Goal: Task Accomplishment & Management: Complete application form

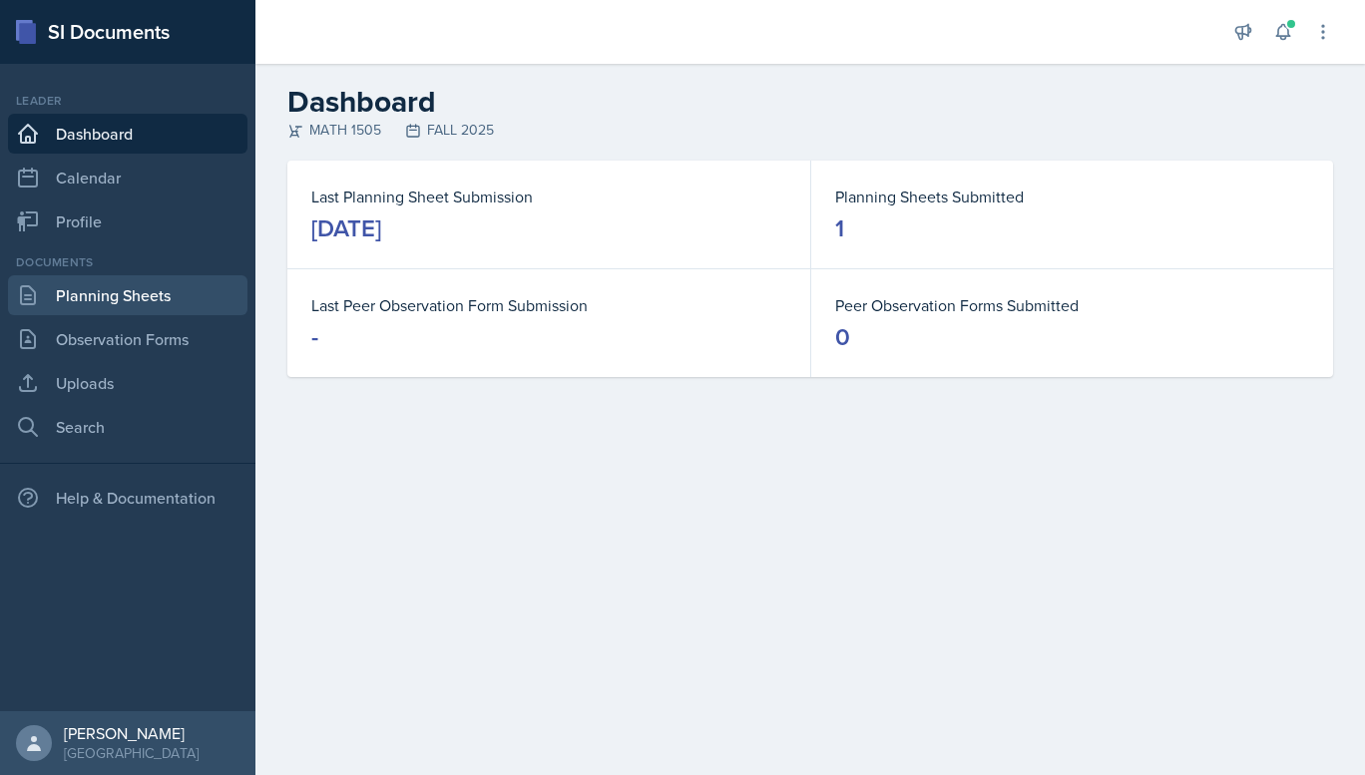
drag, startPoint x: 136, startPoint y: 318, endPoint x: 122, endPoint y: 312, distance: 15.2
click at [122, 312] on div "Documents Planning Sheets Observation Forms Uploads Search" at bounding box center [127, 350] width 239 height 194
click at [124, 300] on link "Planning Sheets" at bounding box center [127, 295] width 239 height 40
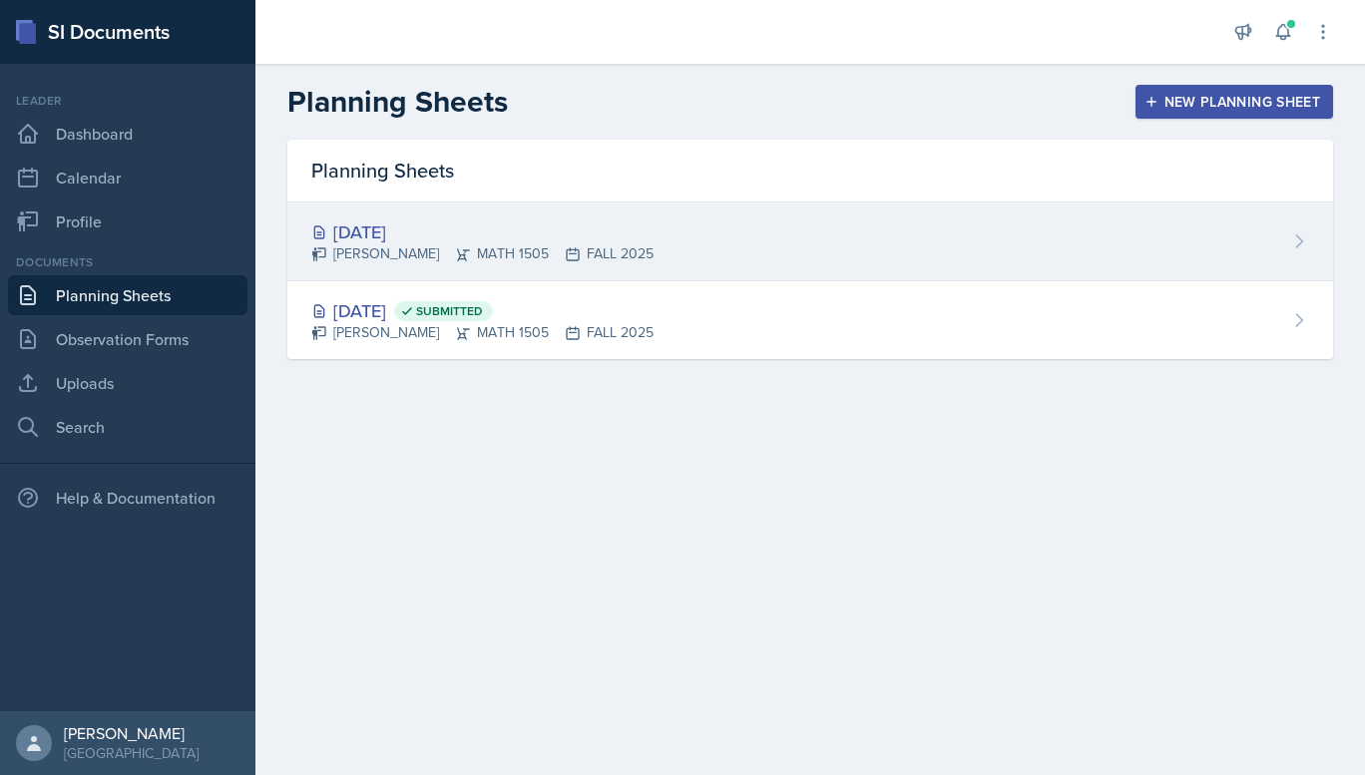
click at [430, 261] on div "[PERSON_NAME] MATH 1505 FALL 2025" at bounding box center [482, 253] width 342 height 21
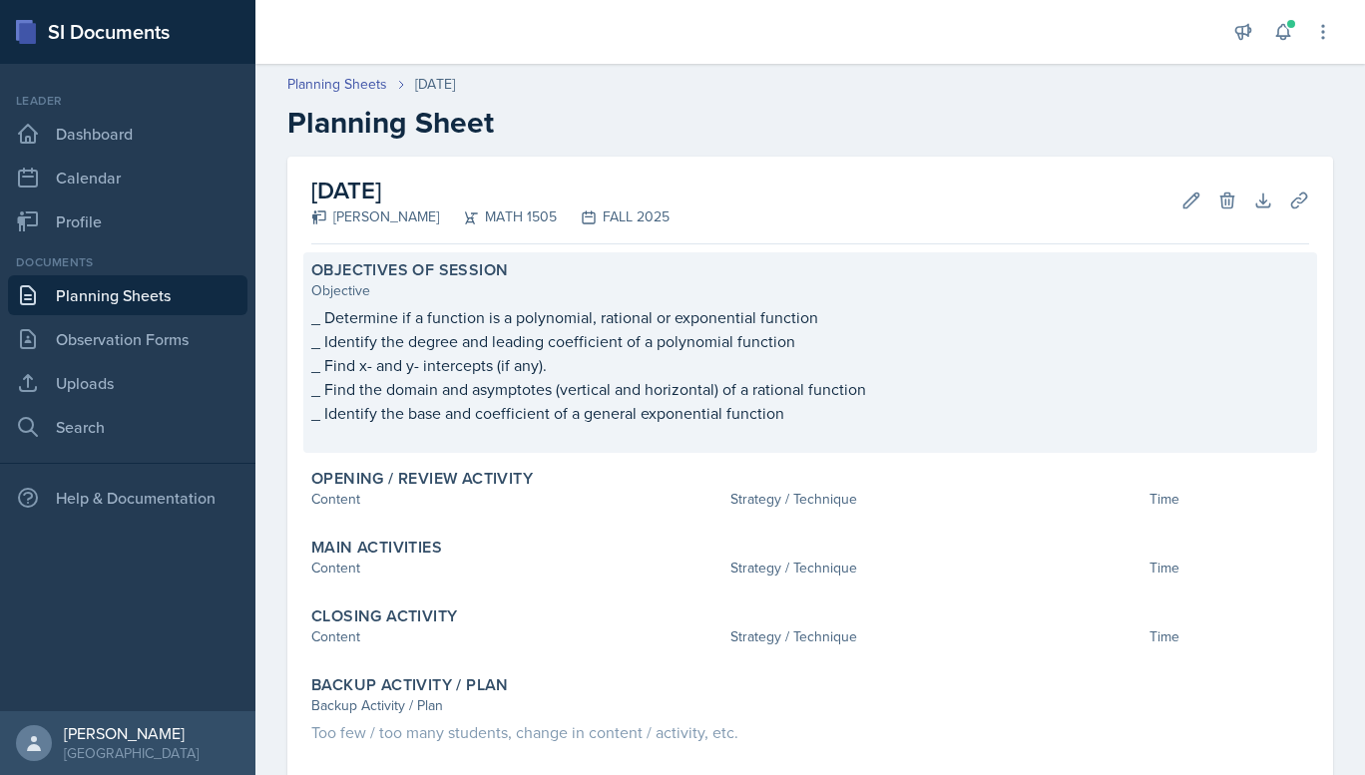
click at [500, 391] on p "_ Find the domain and asymptotes (vertical and horizontal) of a rational functi…" at bounding box center [810, 389] width 998 height 24
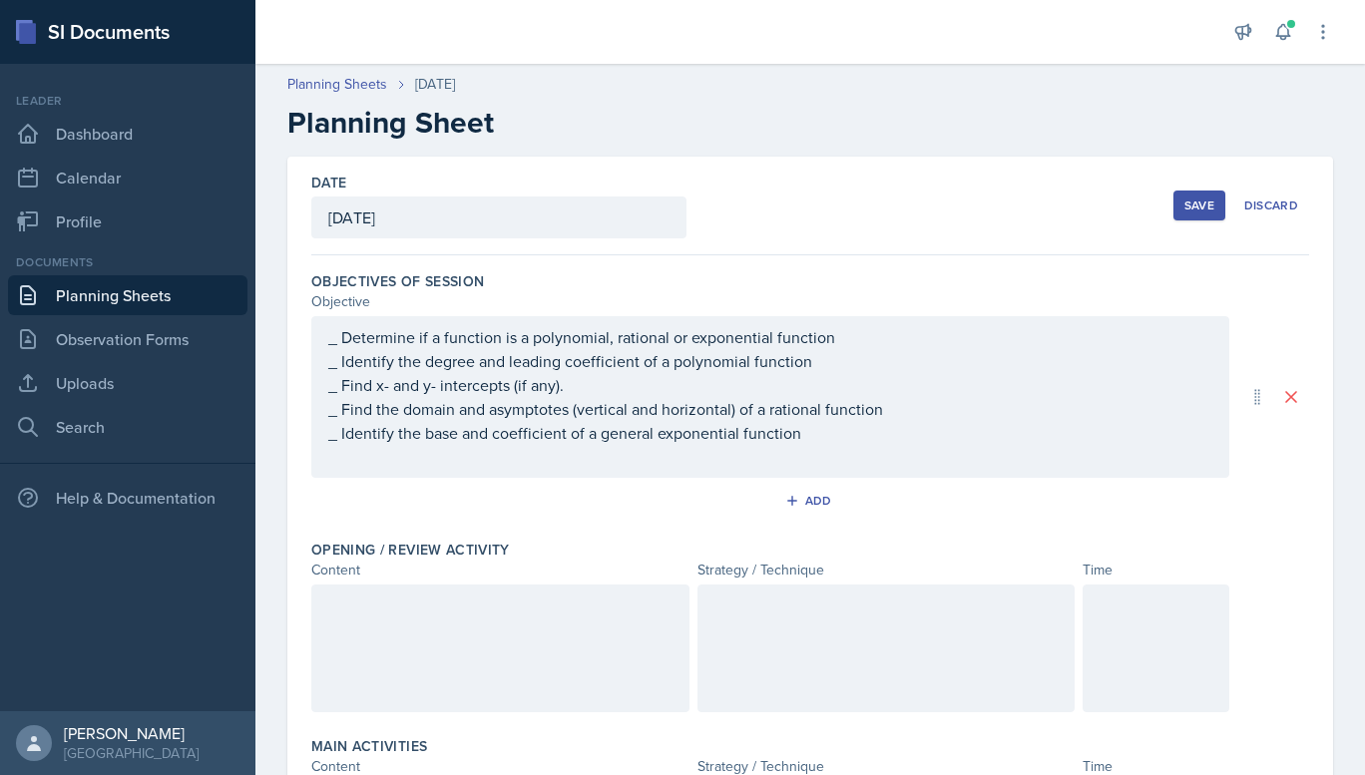
click at [633, 385] on div "_ Determine if a function is a polynomial, rational or exponential function _ I…" at bounding box center [770, 397] width 884 height 144
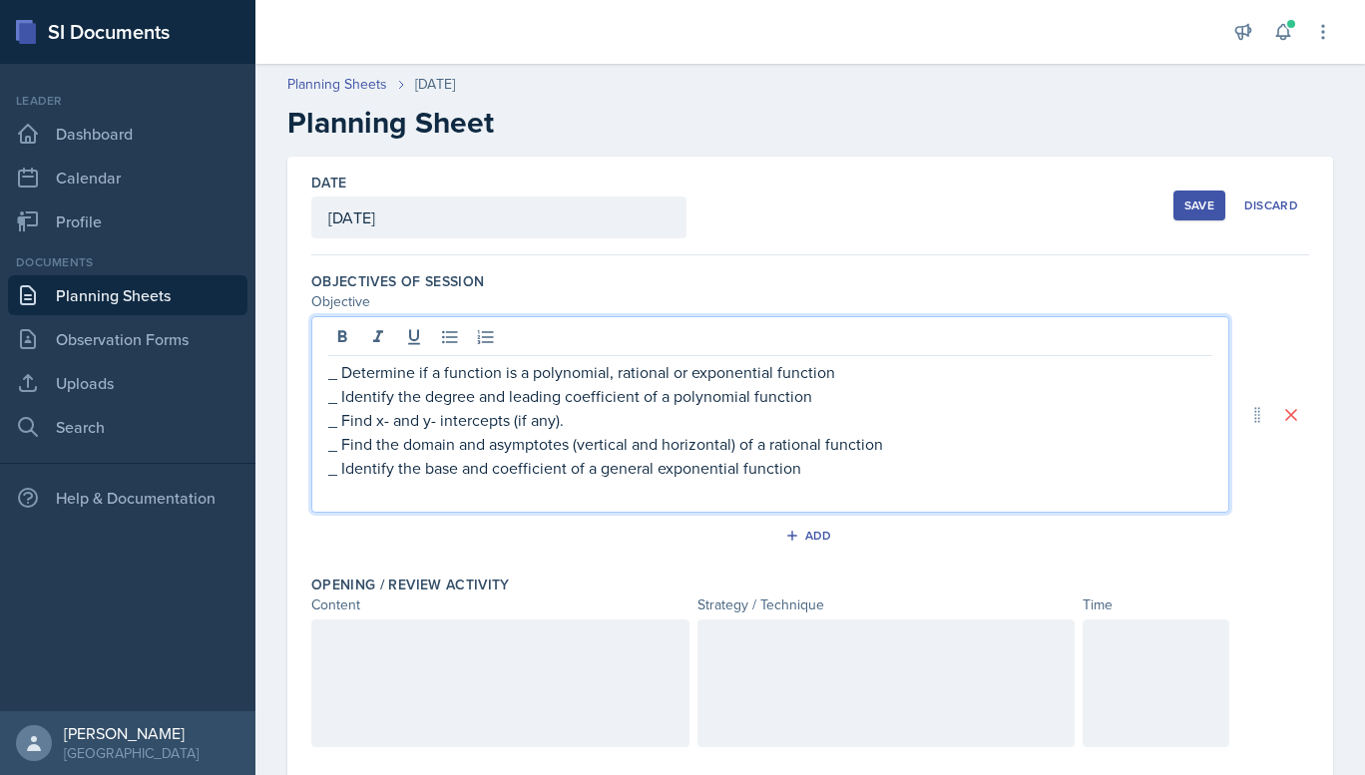
click at [796, 394] on p "_ Identify the degree and leading coefficient of a polynomial function" at bounding box center [770, 396] width 884 height 24
click at [824, 397] on p "_ Identify the degree and leading coefficient of a polynomial function" at bounding box center [770, 396] width 884 height 24
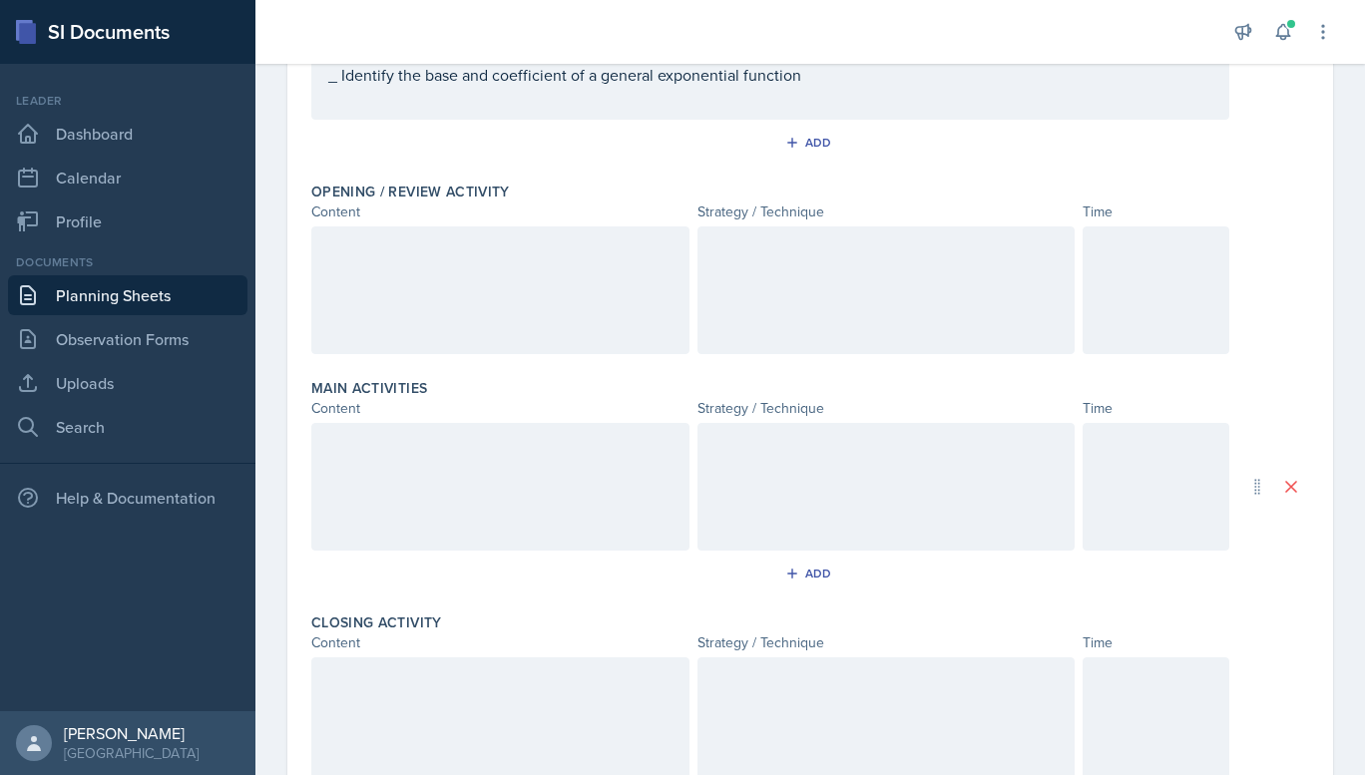
click at [435, 304] on div at bounding box center [500, 290] width 378 height 128
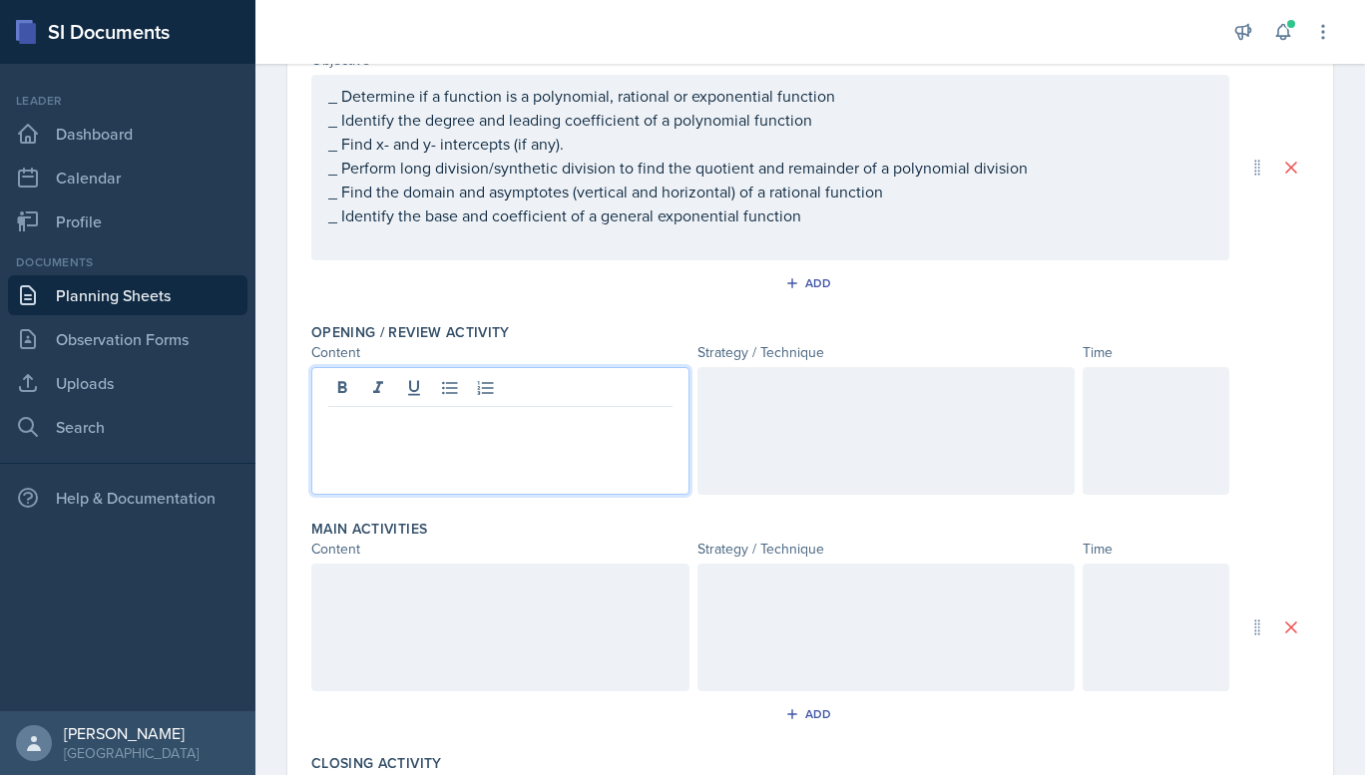
scroll to position [157, 0]
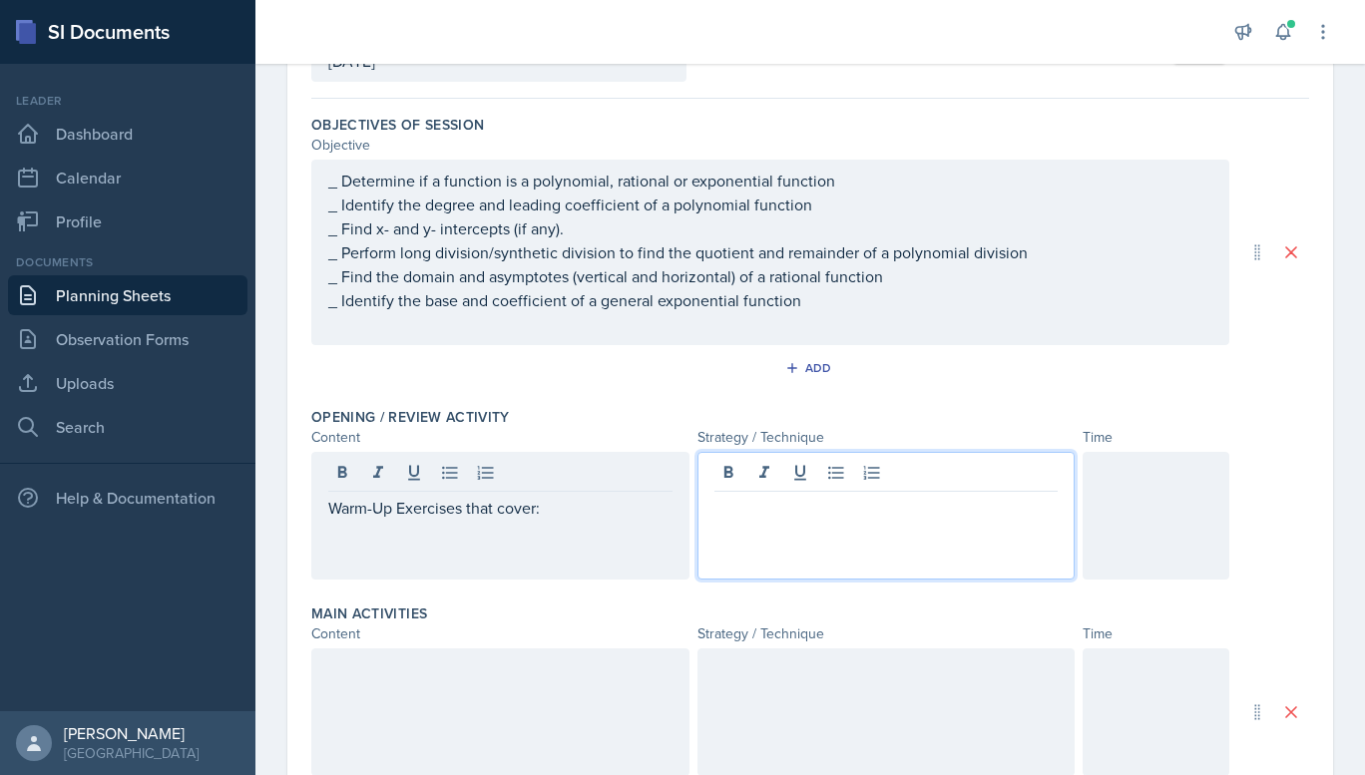
click at [481, 543] on p at bounding box center [500, 532] width 344 height 24
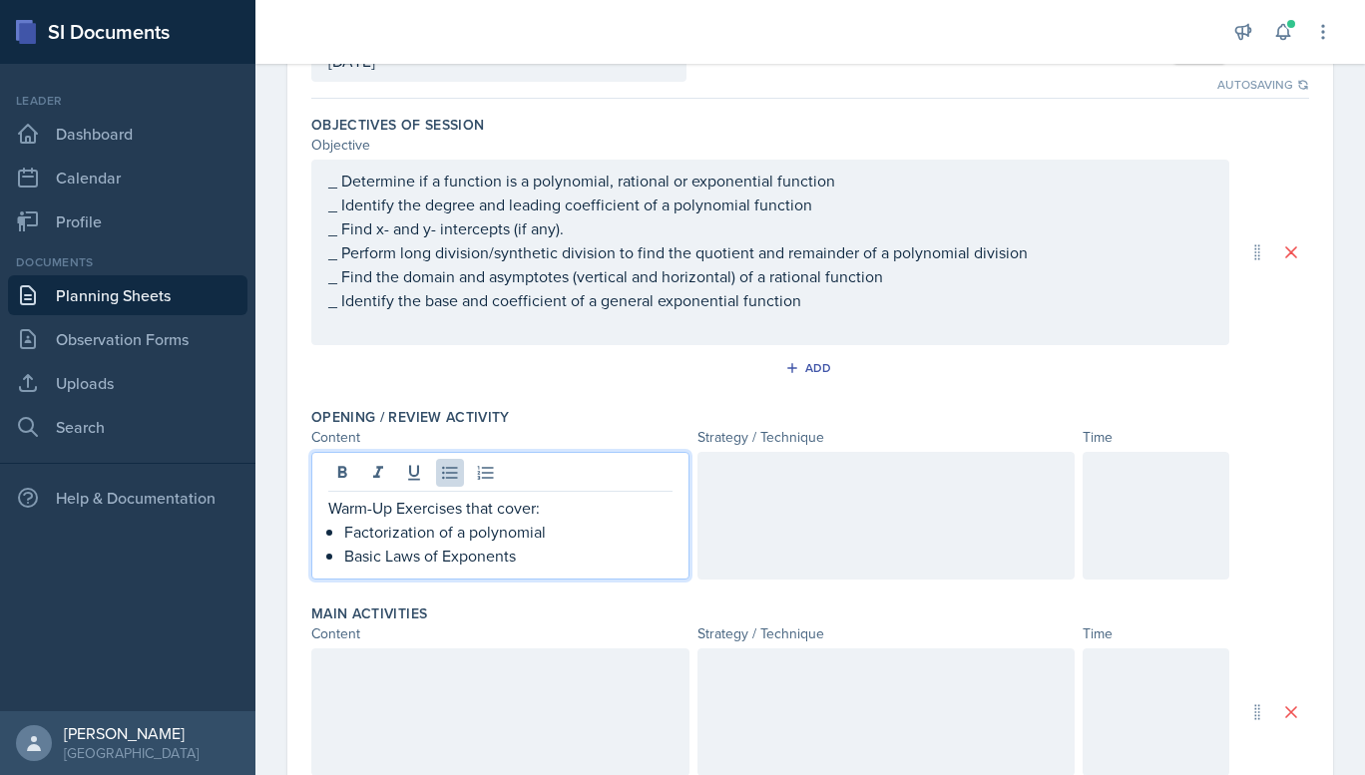
click at [766, 488] on div at bounding box center [886, 516] width 378 height 128
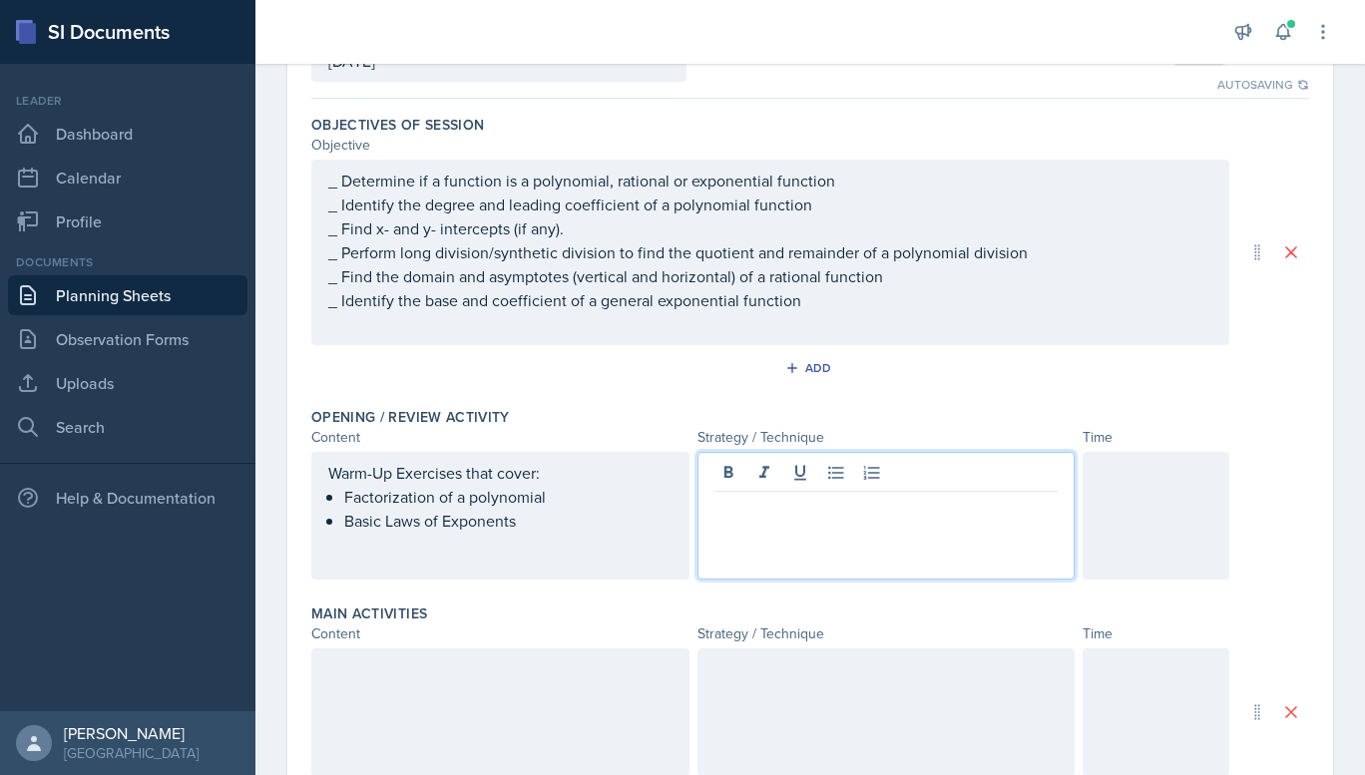
scroll to position [192, 0]
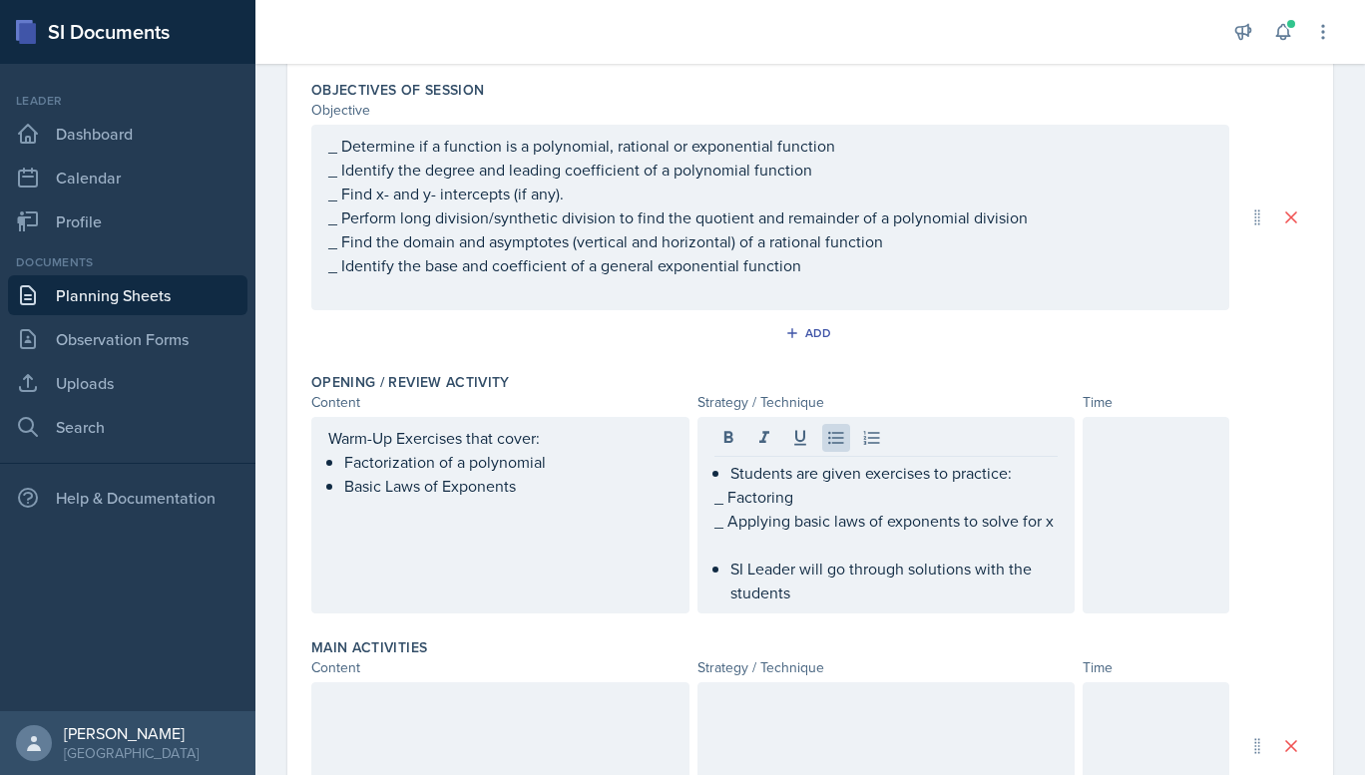
click at [1135, 477] on div at bounding box center [1155, 515] width 147 height 197
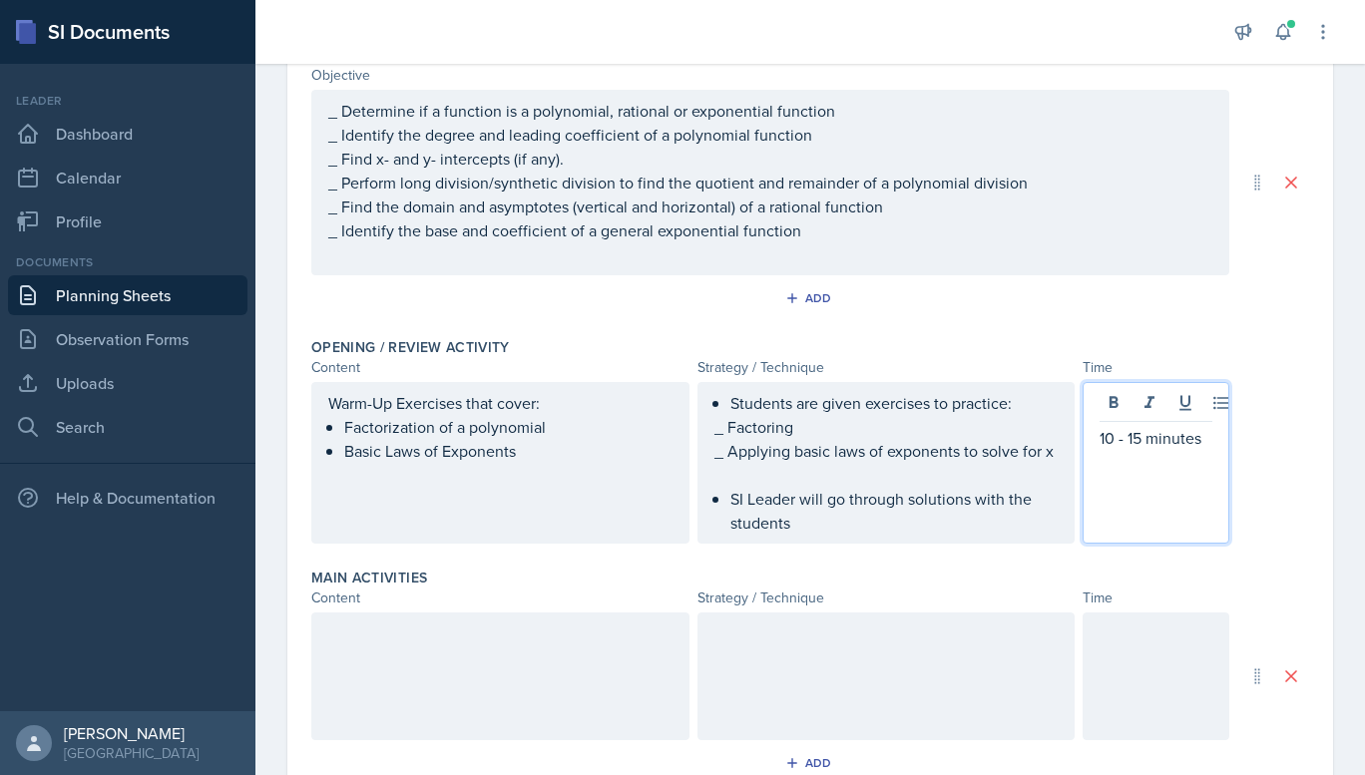
scroll to position [0, 0]
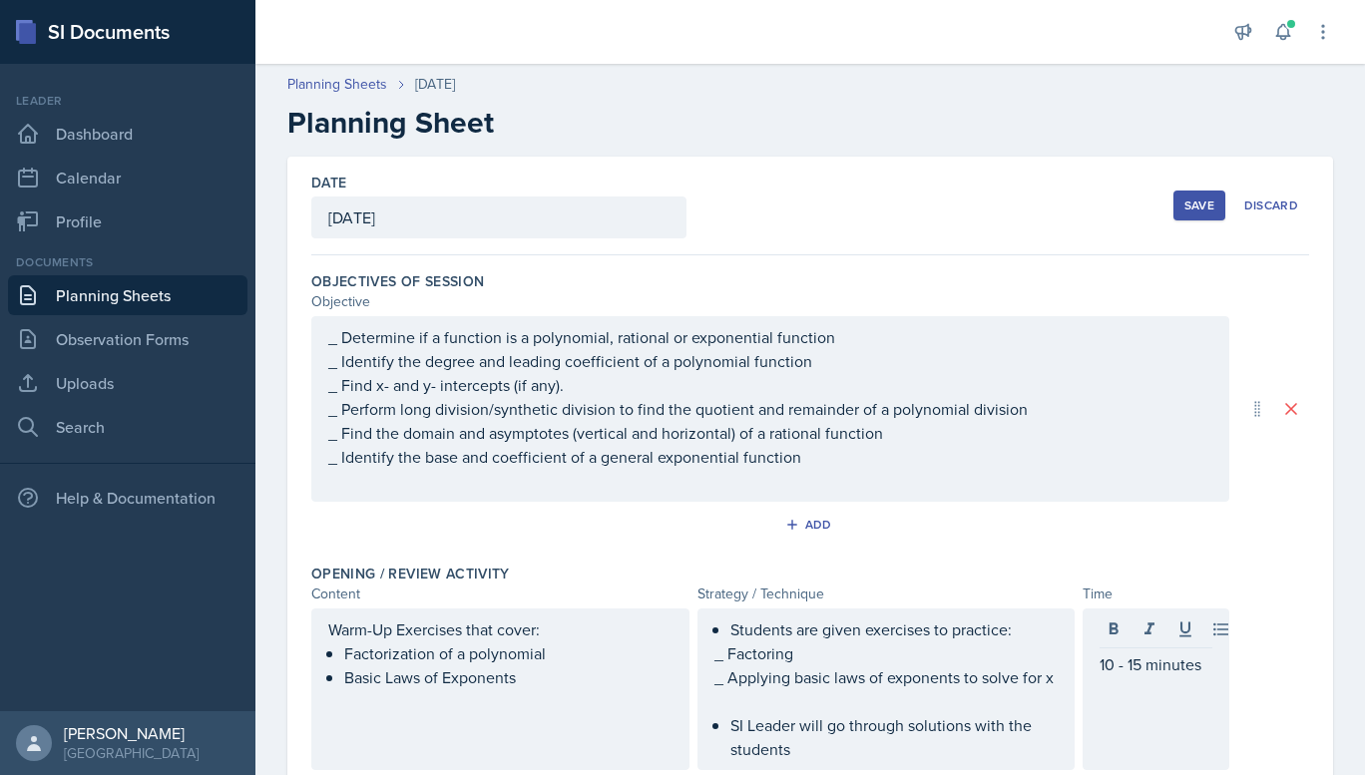
click at [446, 205] on div "[DATE]" at bounding box center [498, 218] width 375 height 42
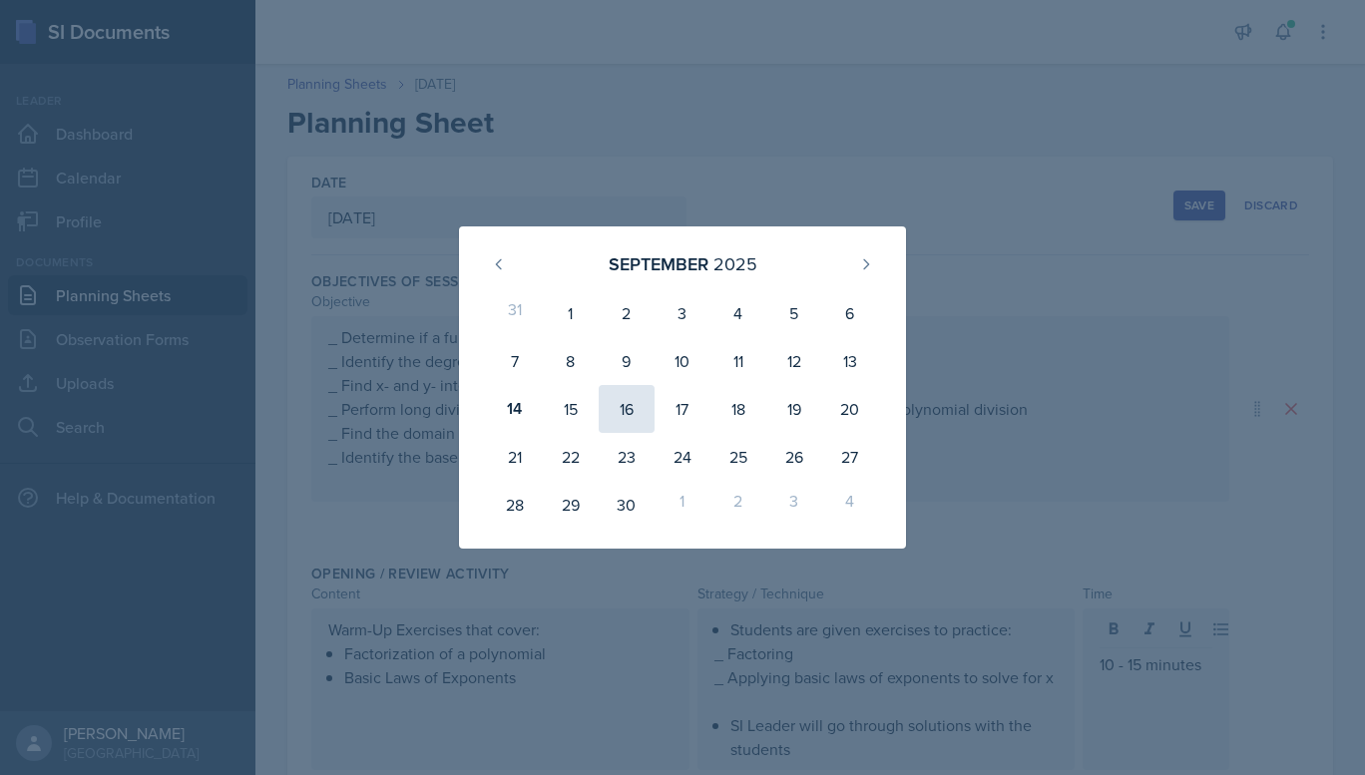
click at [641, 405] on div "16" at bounding box center [627, 409] width 56 height 48
type input "[DATE]"
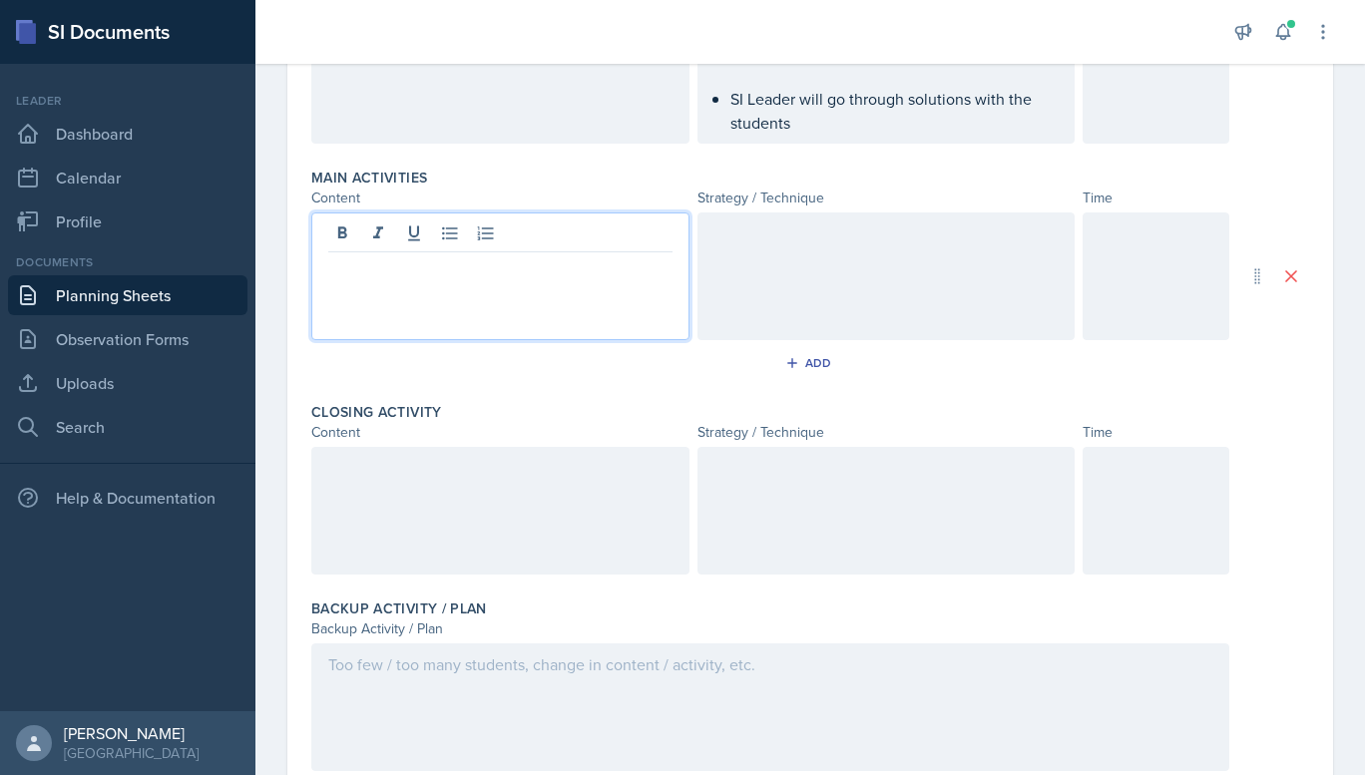
scroll to position [661, 0]
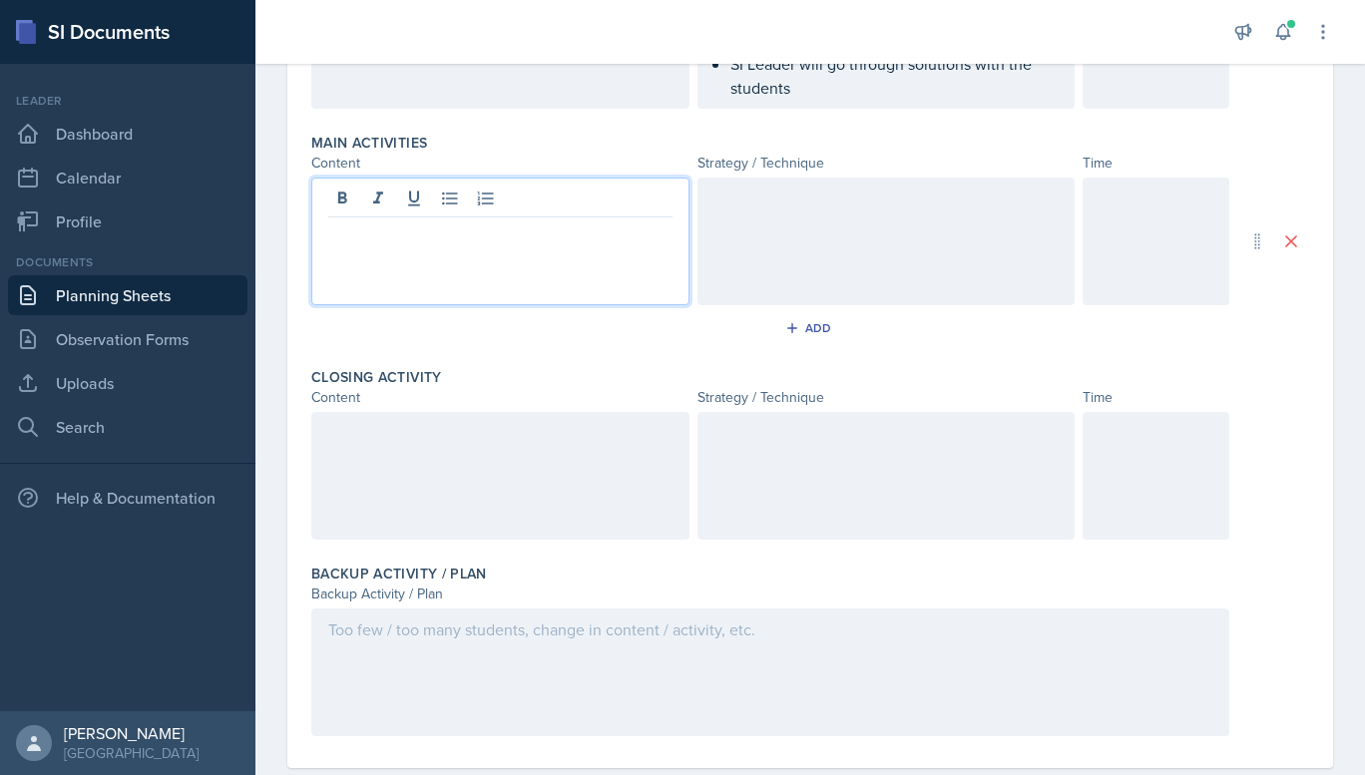
click at [421, 245] on p at bounding box center [500, 233] width 344 height 24
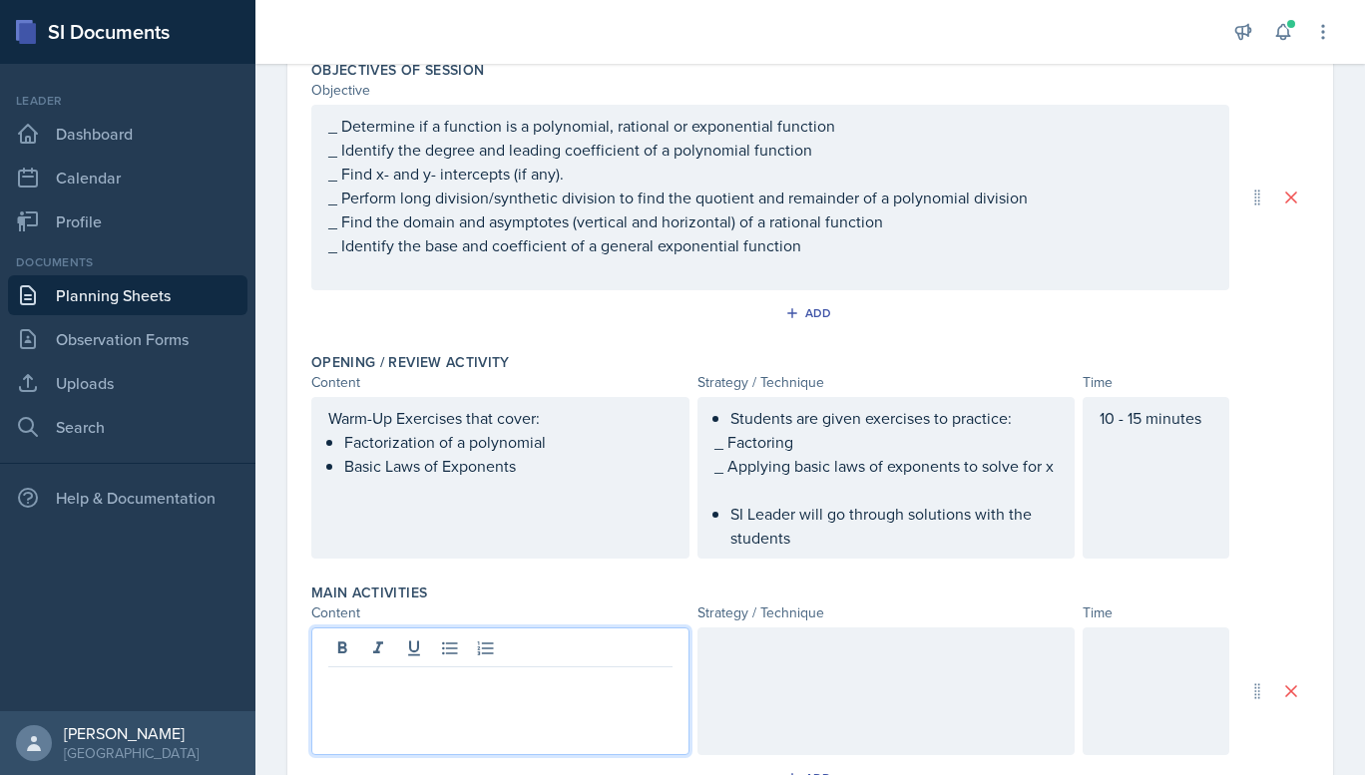
scroll to position [246, 0]
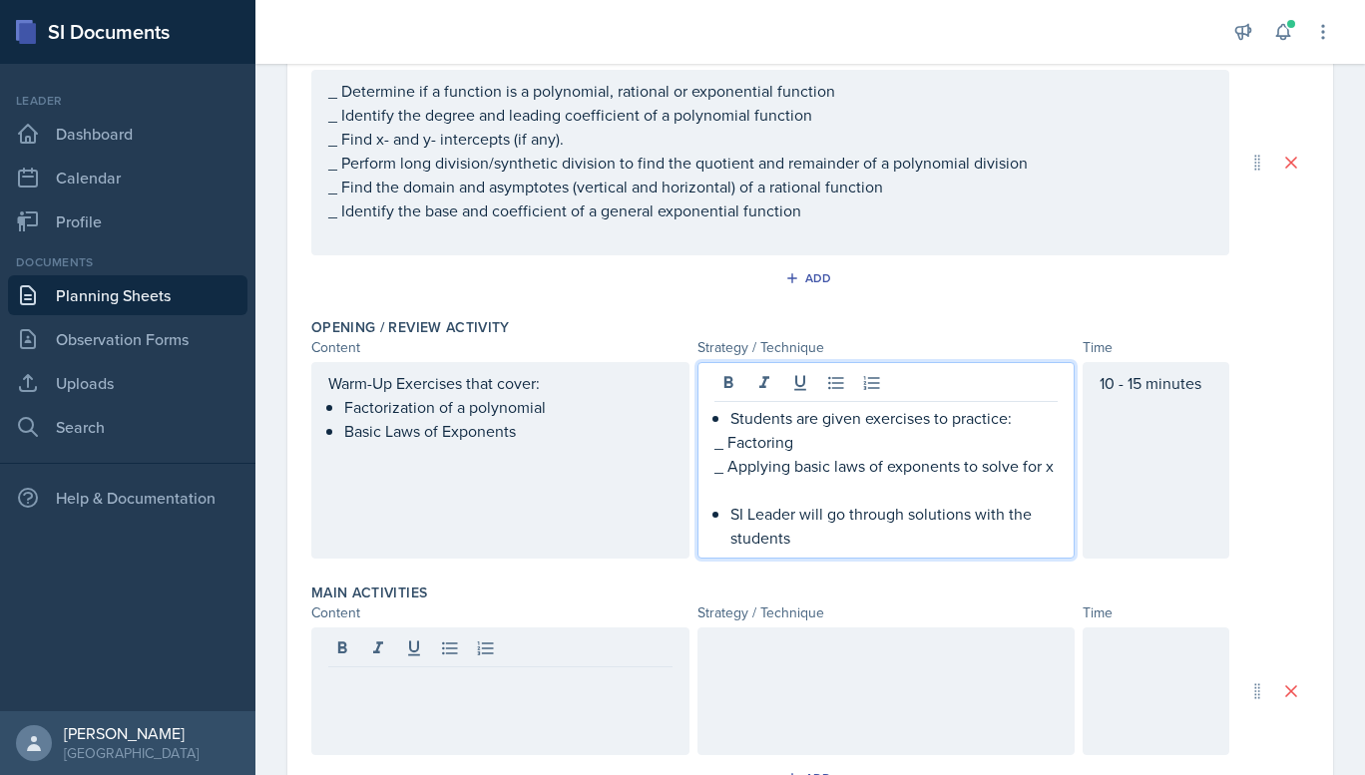
click at [731, 502] on p at bounding box center [886, 490] width 344 height 24
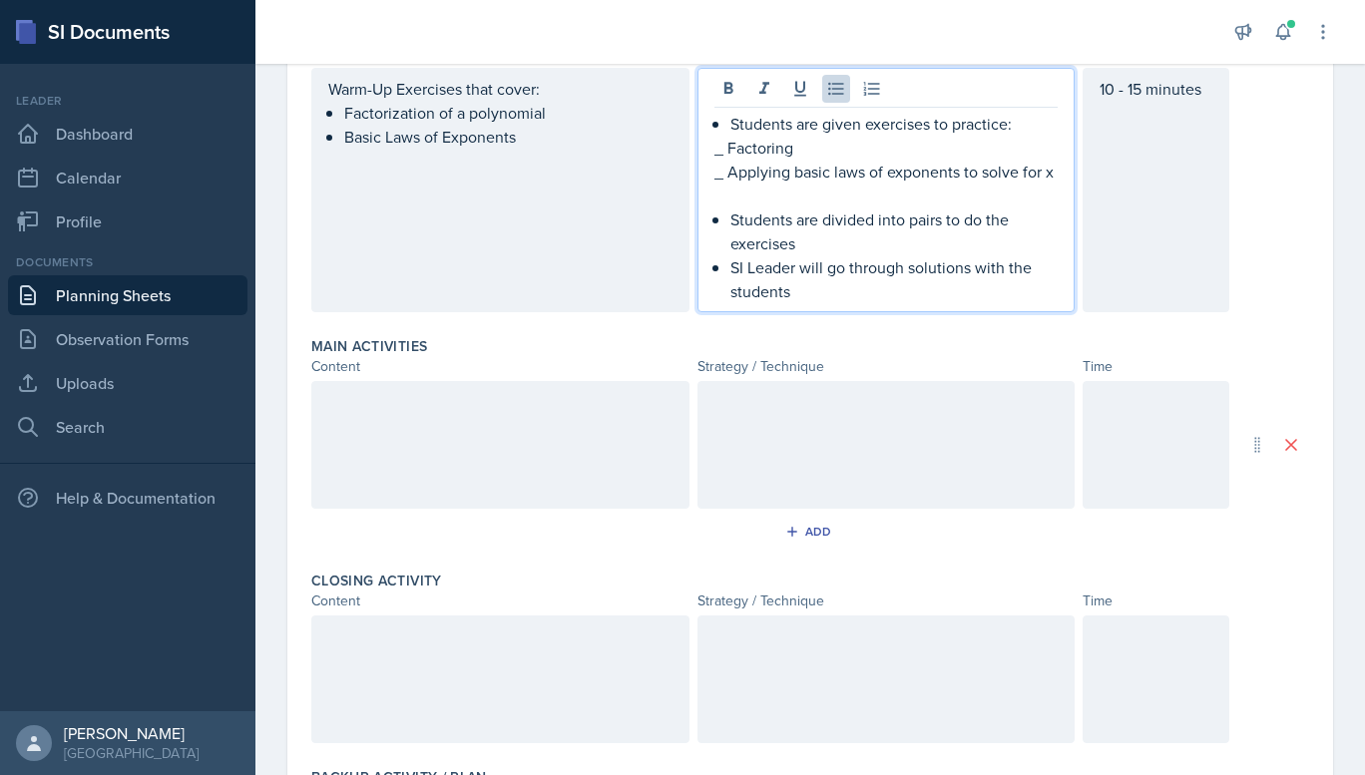
scroll to position [546, 0]
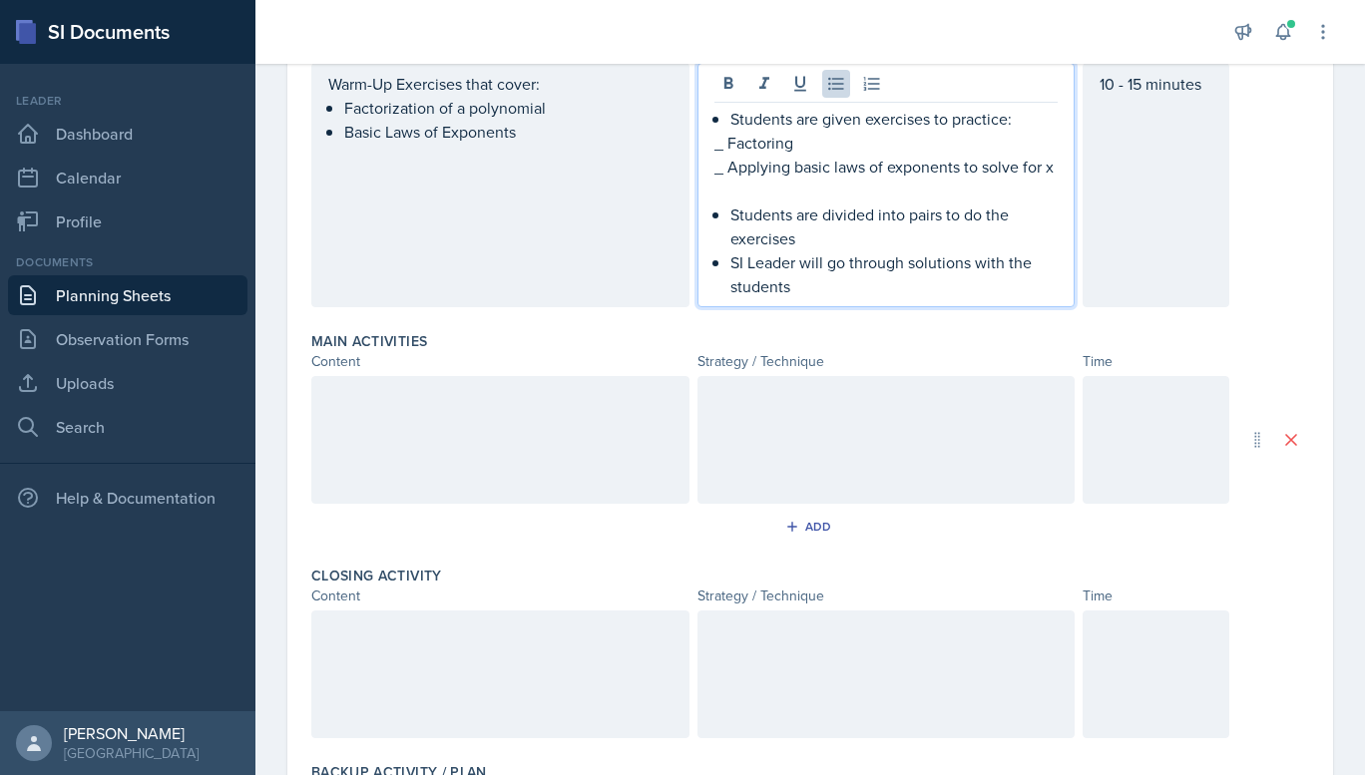
click at [414, 477] on div at bounding box center [500, 440] width 378 height 128
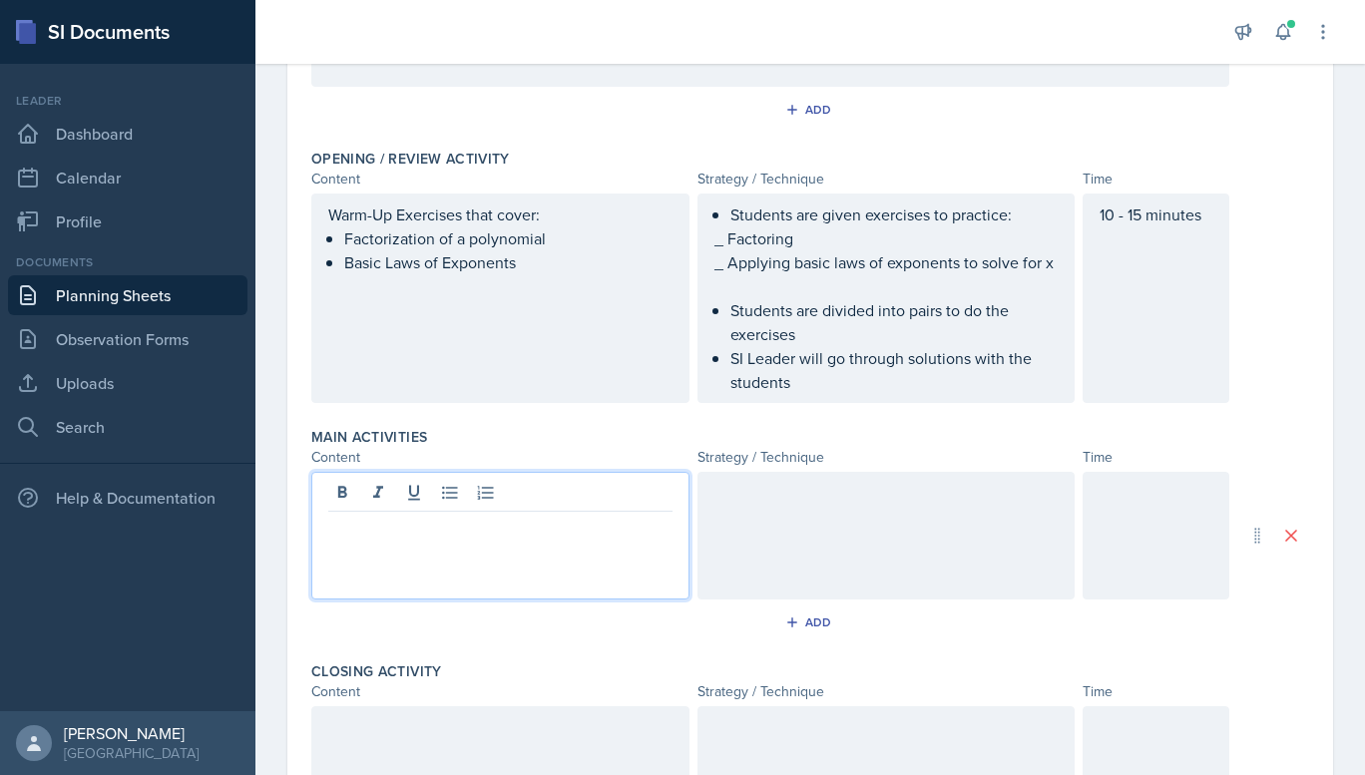
scroll to position [409, 0]
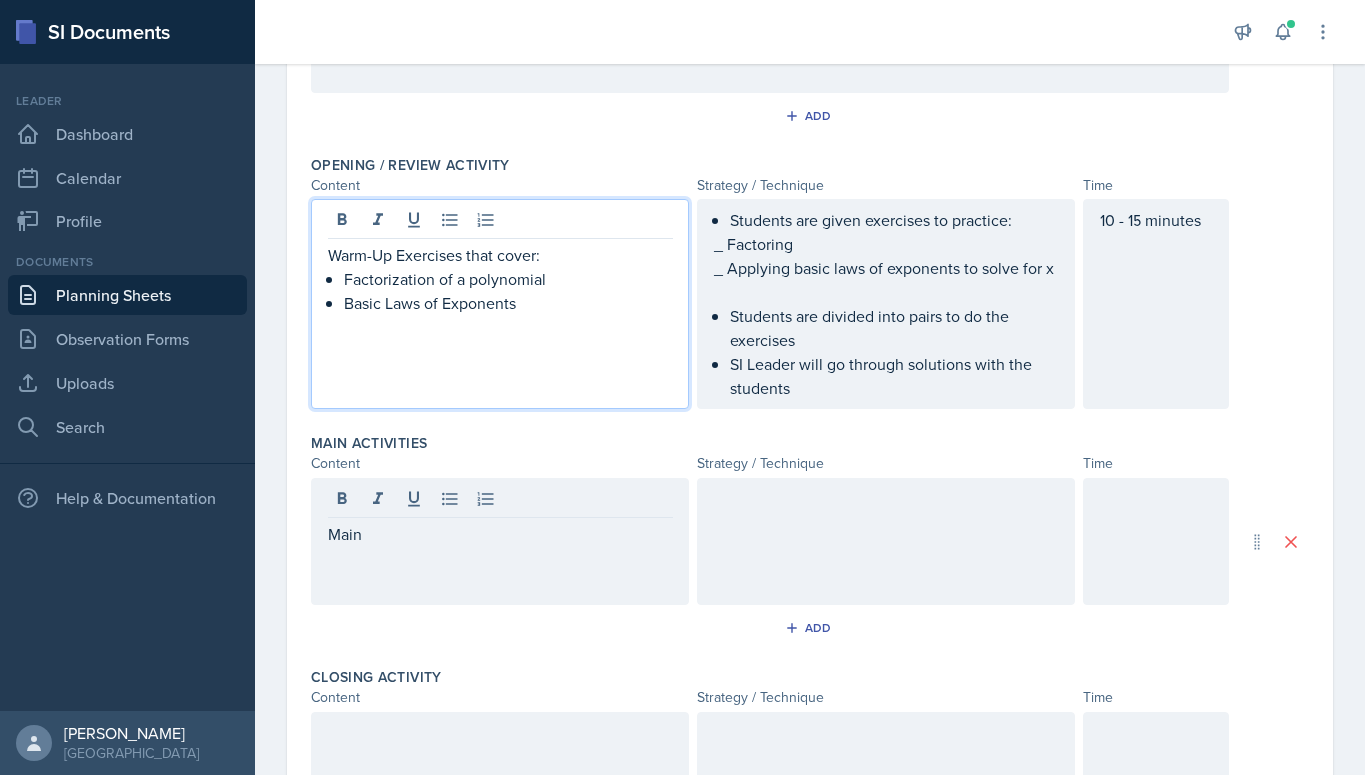
click at [536, 226] on div "Warm-Up Exercises that cover: Factorization of a polynomial Basic Laws of Expon…" at bounding box center [500, 304] width 378 height 209
click at [416, 554] on div "Main" at bounding box center [500, 542] width 378 height 128
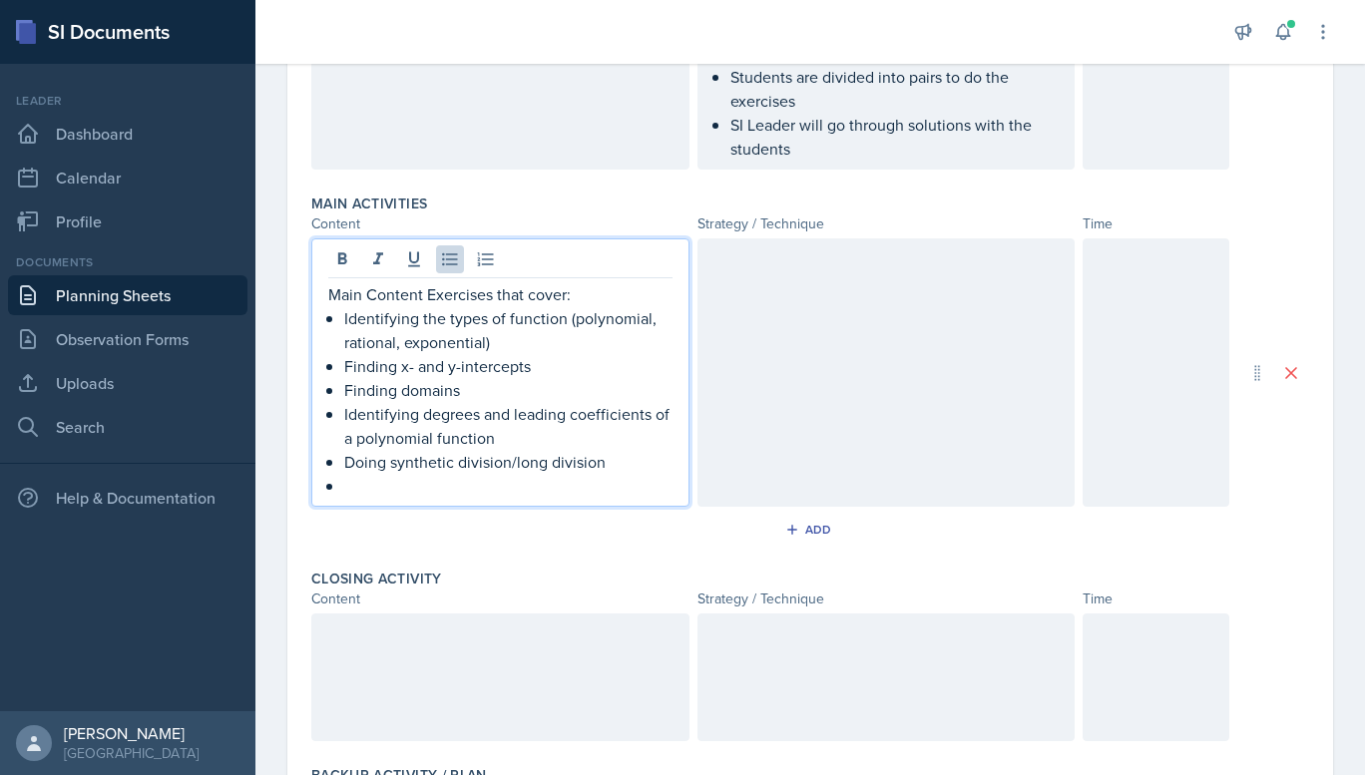
scroll to position [800, 0]
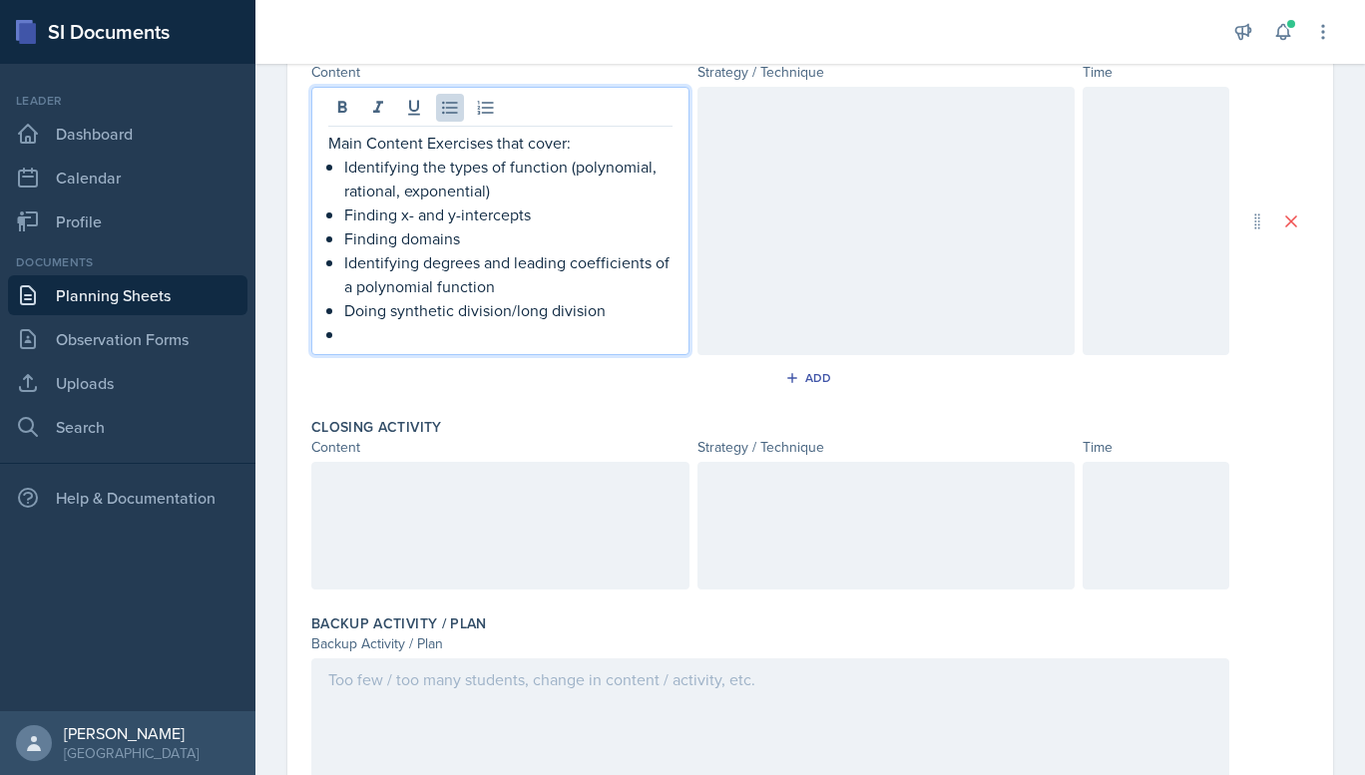
click at [422, 346] on p at bounding box center [508, 334] width 328 height 24
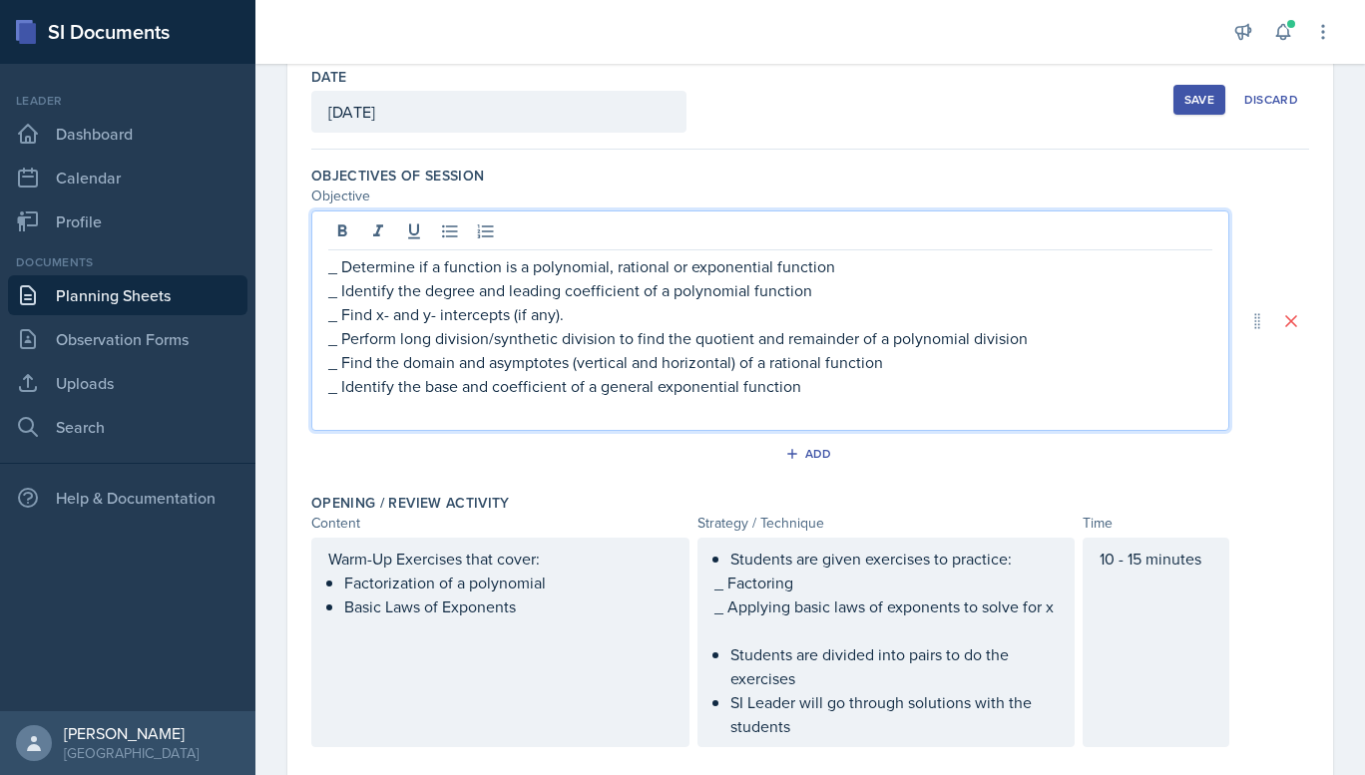
scroll to position [141, 0]
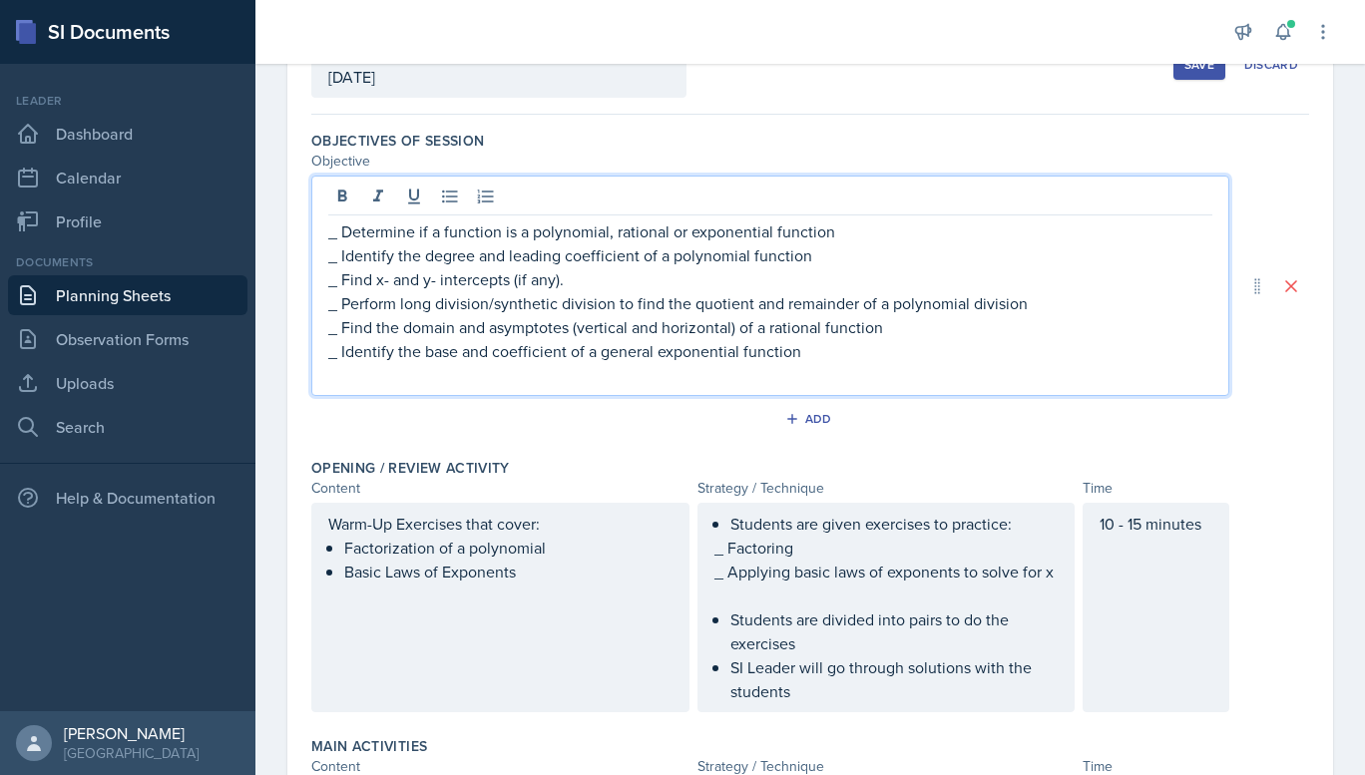
click at [403, 235] on p "_ Determine if a function is a polynomial, rational or exponential function" at bounding box center [770, 231] width 884 height 24
click at [337, 239] on p "_ Determine if a function is a polynomial, rational or exponential function" at bounding box center [770, 231] width 884 height 24
click at [337, 239] on p "- Determine if a function is a polynomial, rational or exponential function" at bounding box center [770, 231] width 884 height 24
click at [337, 264] on p "_ Identify the degree and leading coefficient of a polynomial function" at bounding box center [770, 255] width 884 height 24
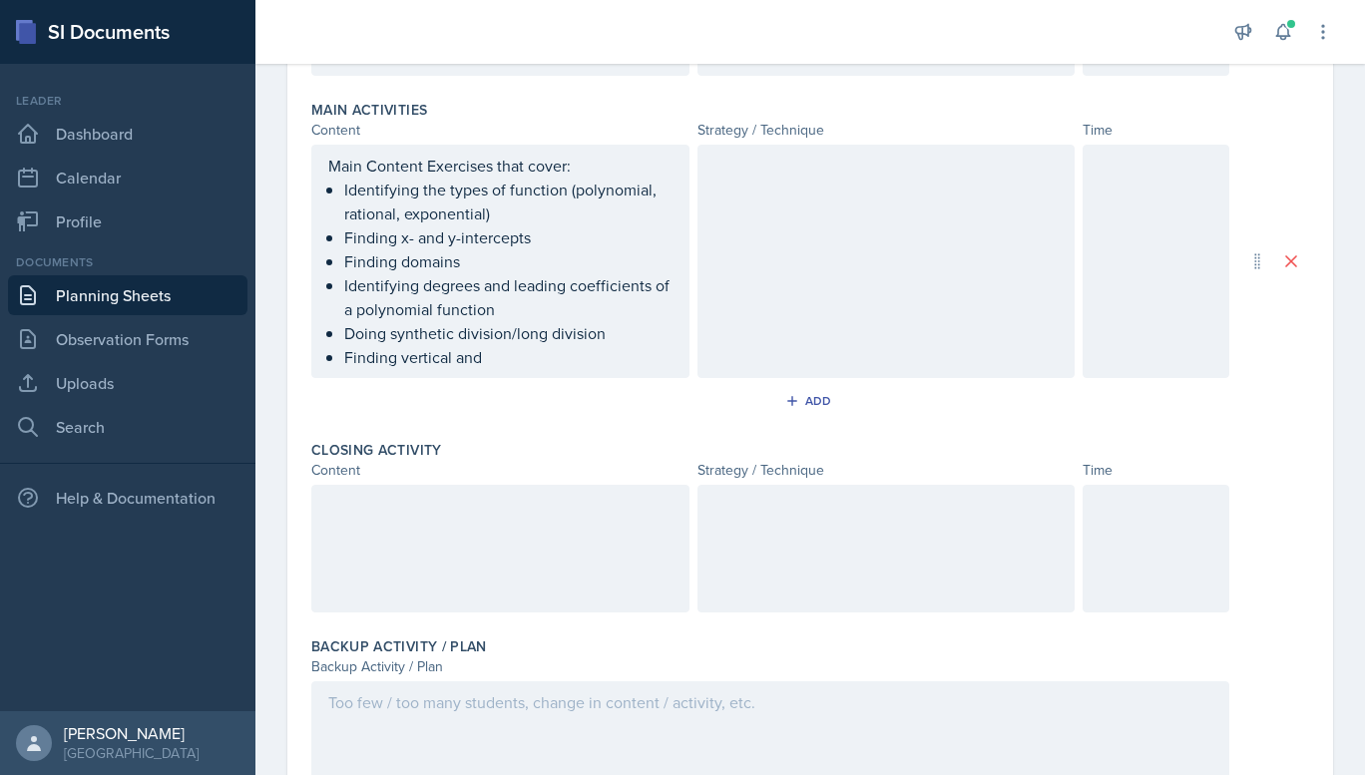
scroll to position [915, 0]
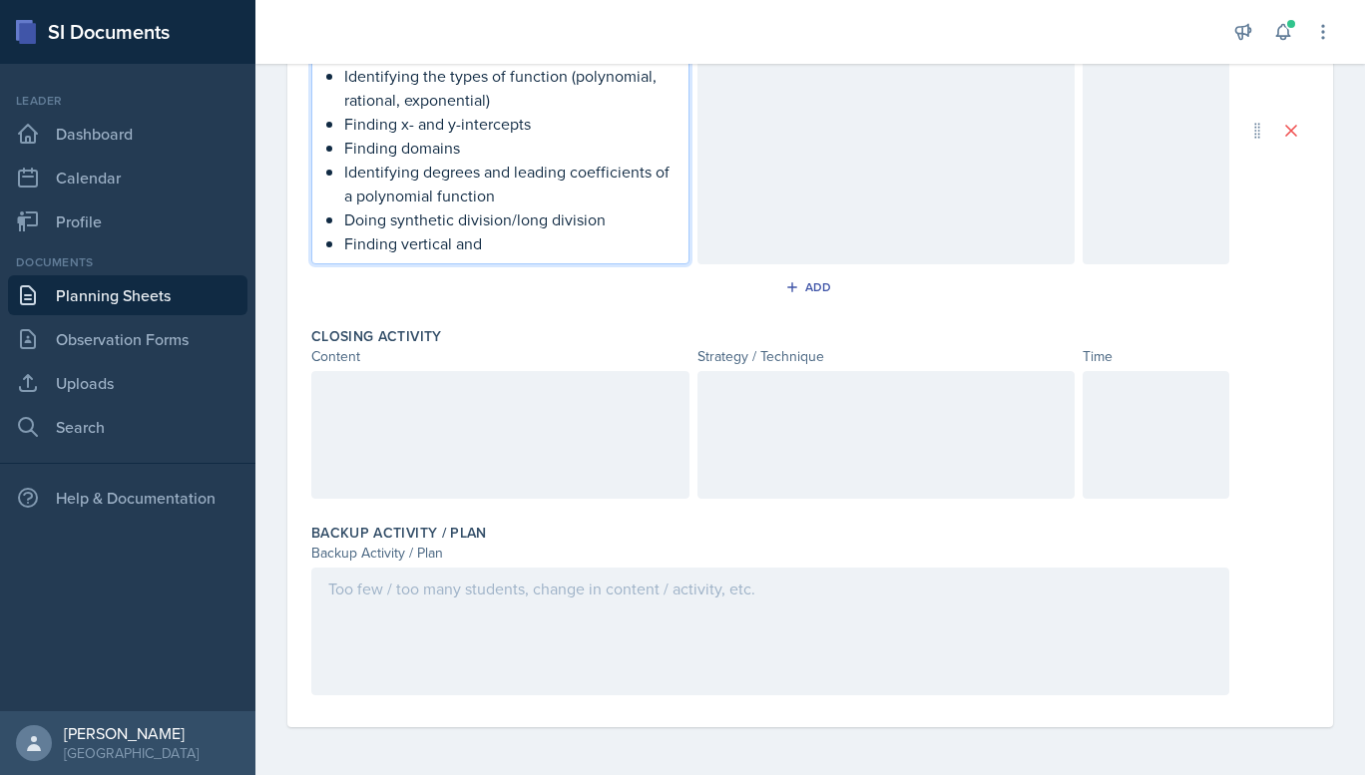
click at [497, 243] on p "Finding vertical and" at bounding box center [508, 243] width 328 height 24
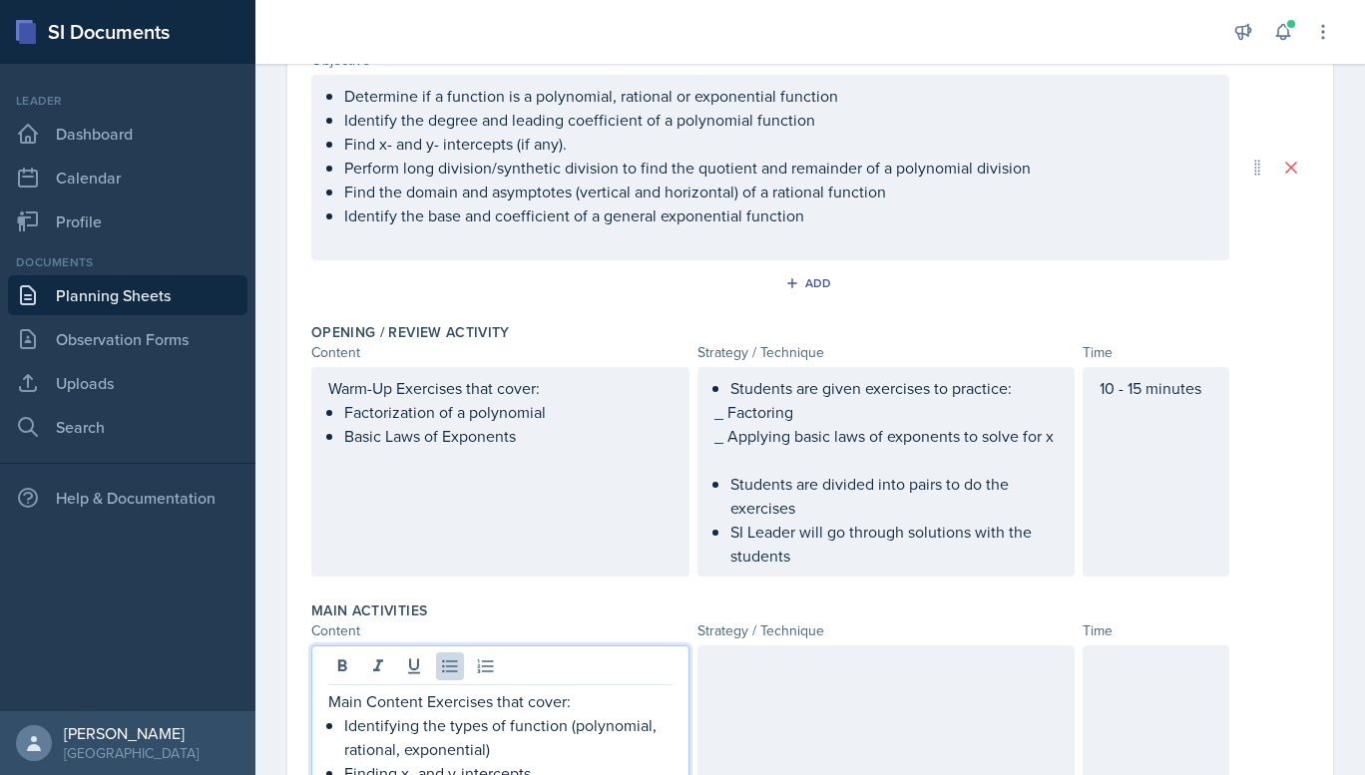
scroll to position [0, 0]
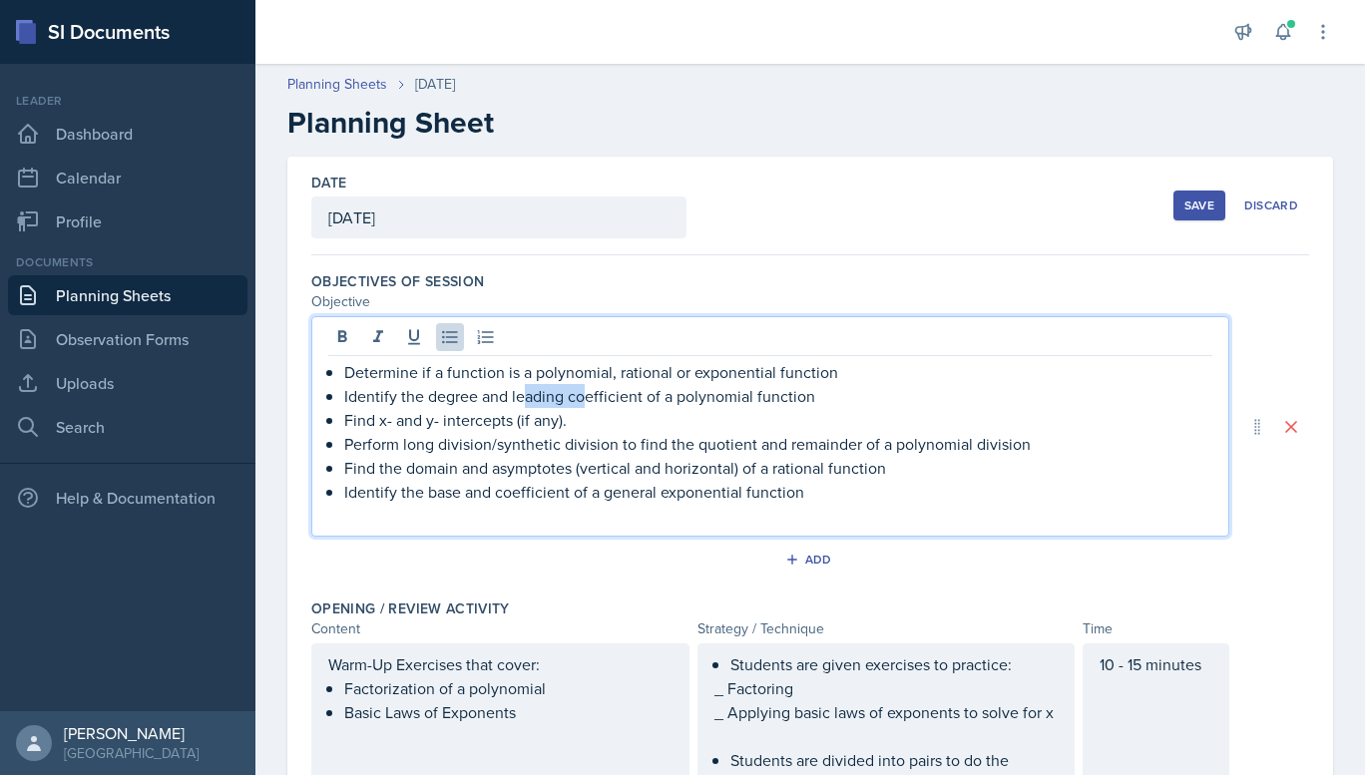
drag, startPoint x: 584, startPoint y: 388, endPoint x: 520, endPoint y: 401, distance: 65.1
click at [520, 401] on ul "Determine if a function is a polynomial, rational or exponential function Ident…" at bounding box center [778, 432] width 868 height 144
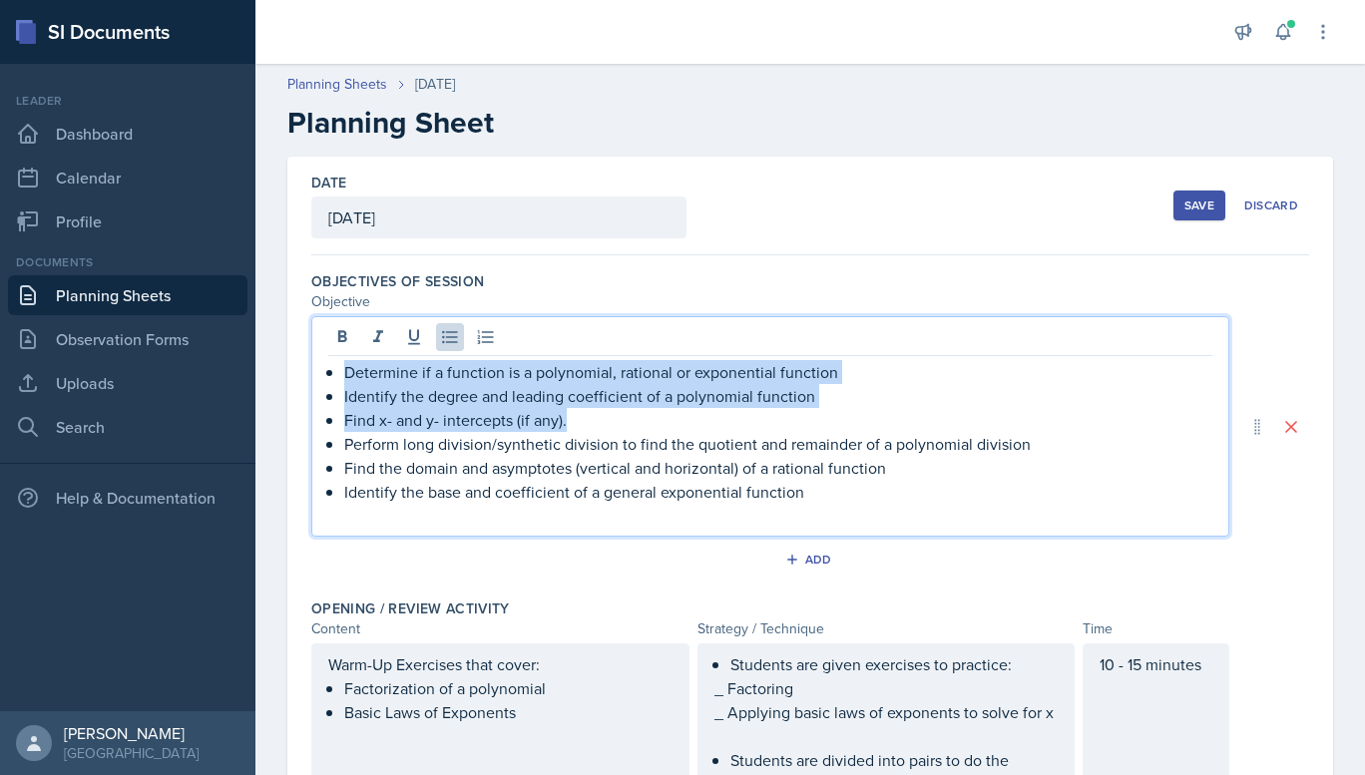
drag, startPoint x: 567, startPoint y: 419, endPoint x: 282, endPoint y: 364, distance: 289.6
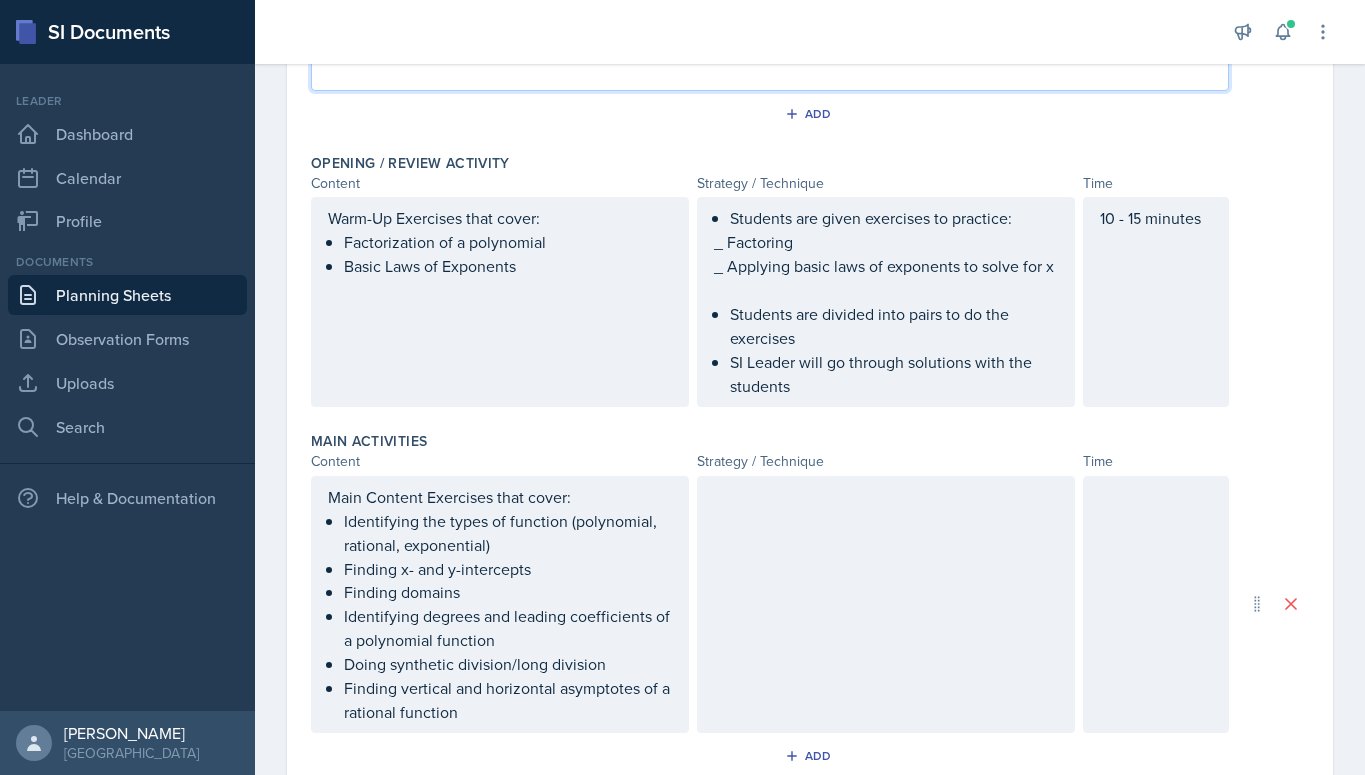
scroll to position [388, 0]
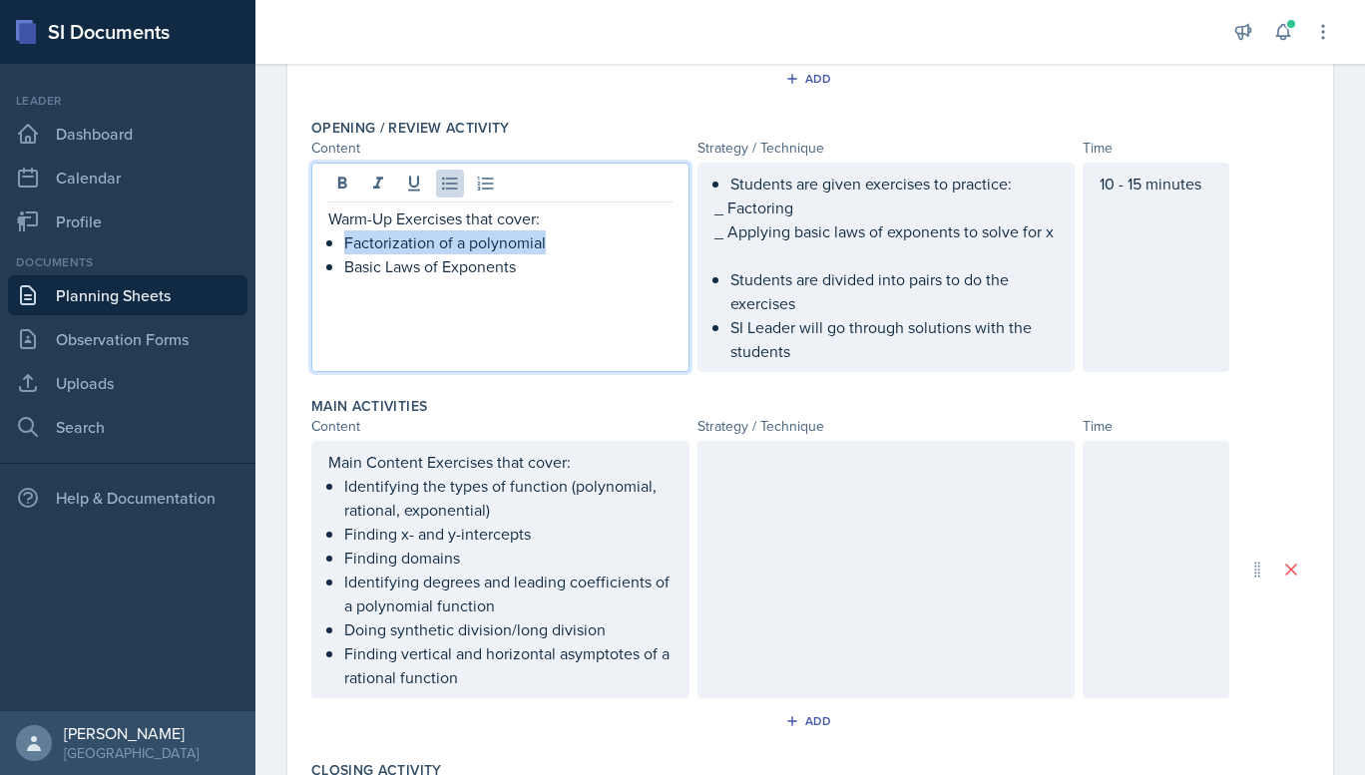
drag, startPoint x: 565, startPoint y: 237, endPoint x: 313, endPoint y: 244, distance: 251.5
click at [313, 244] on div "Warm-Up Exercises that cover: Factorization of a polynomial Basic Laws of Expon…" at bounding box center [500, 267] width 378 height 209
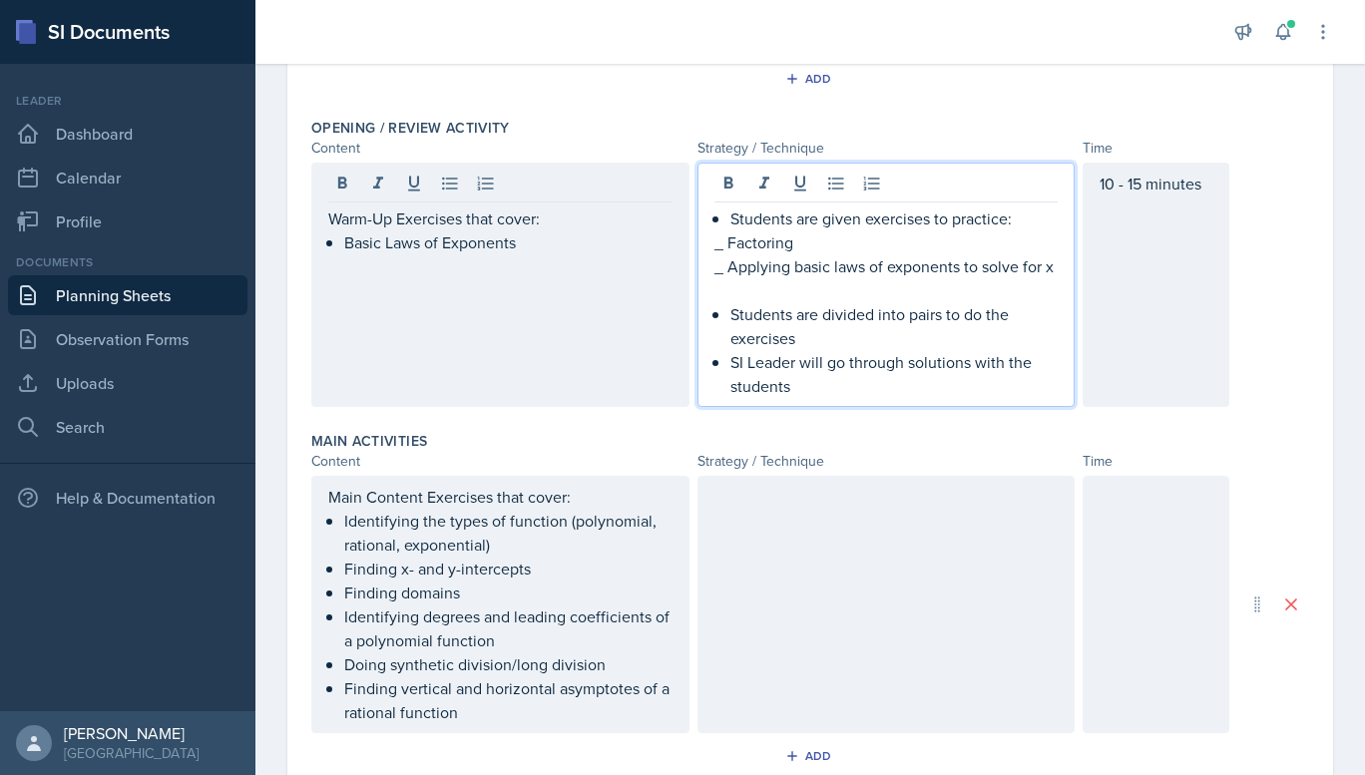
drag, startPoint x: 800, startPoint y: 212, endPoint x: 694, endPoint y: 247, distance: 111.4
click at [697, 247] on div "Students are given exercises to practice: _ Factoring _ Applying basic laws of …" at bounding box center [886, 285] width 378 height 244
drag, startPoint x: 801, startPoint y: 249, endPoint x: 685, endPoint y: 254, distance: 115.8
click at [685, 254] on div "Warm-Up Exercises that cover: Basic Laws of Exponents Students are given exerci…" at bounding box center [770, 285] width 918 height 244
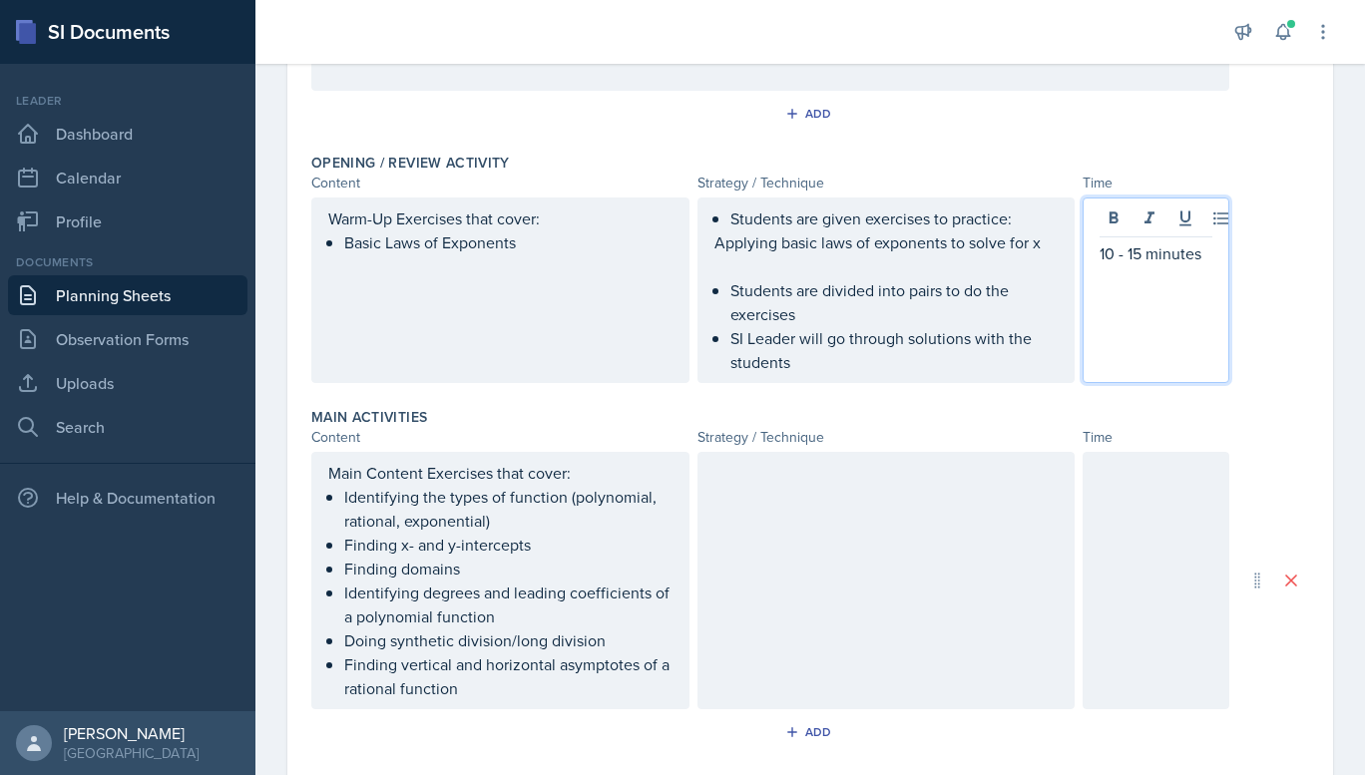
click at [750, 259] on p at bounding box center [886, 266] width 344 height 24
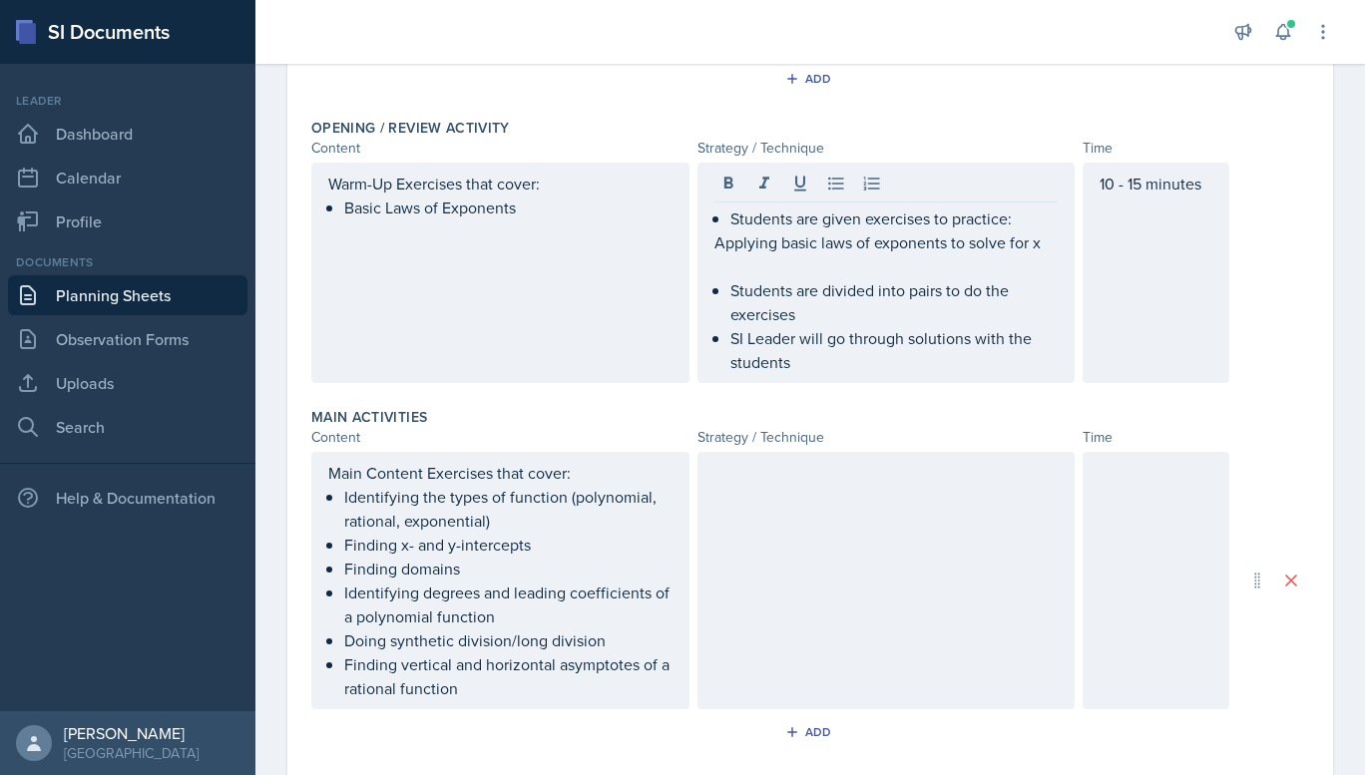
click at [706, 247] on div "Students are given exercises to practice: Applying basic laws of exponents to s…" at bounding box center [886, 273] width 378 height 220
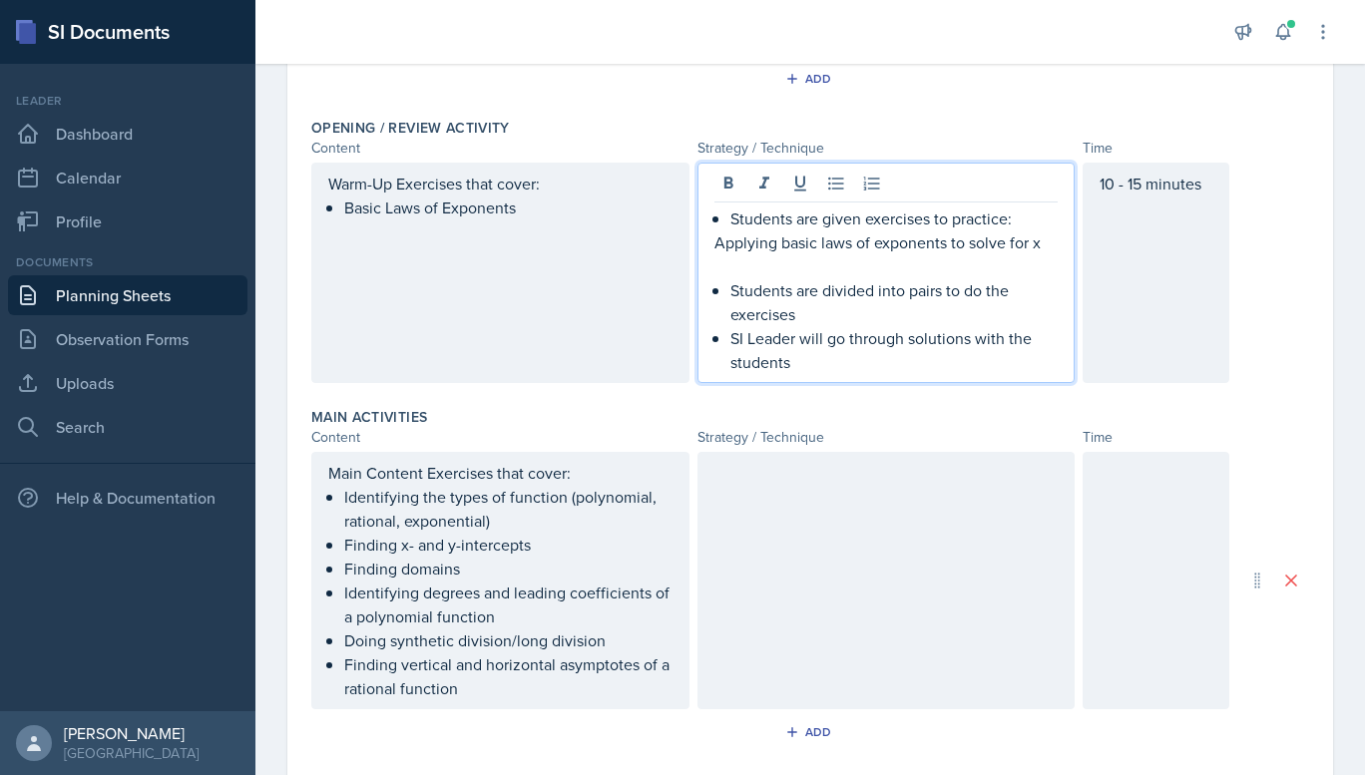
click at [717, 244] on p "Applying basic laws of exponents to solve for x" at bounding box center [886, 242] width 344 height 24
click at [706, 243] on div "Students are given exercises to practice: Applying basic laws of exponents to s…" at bounding box center [886, 273] width 378 height 220
click at [714, 244] on p "Applying basic laws of exponents to solve for x" at bounding box center [886, 242] width 344 height 24
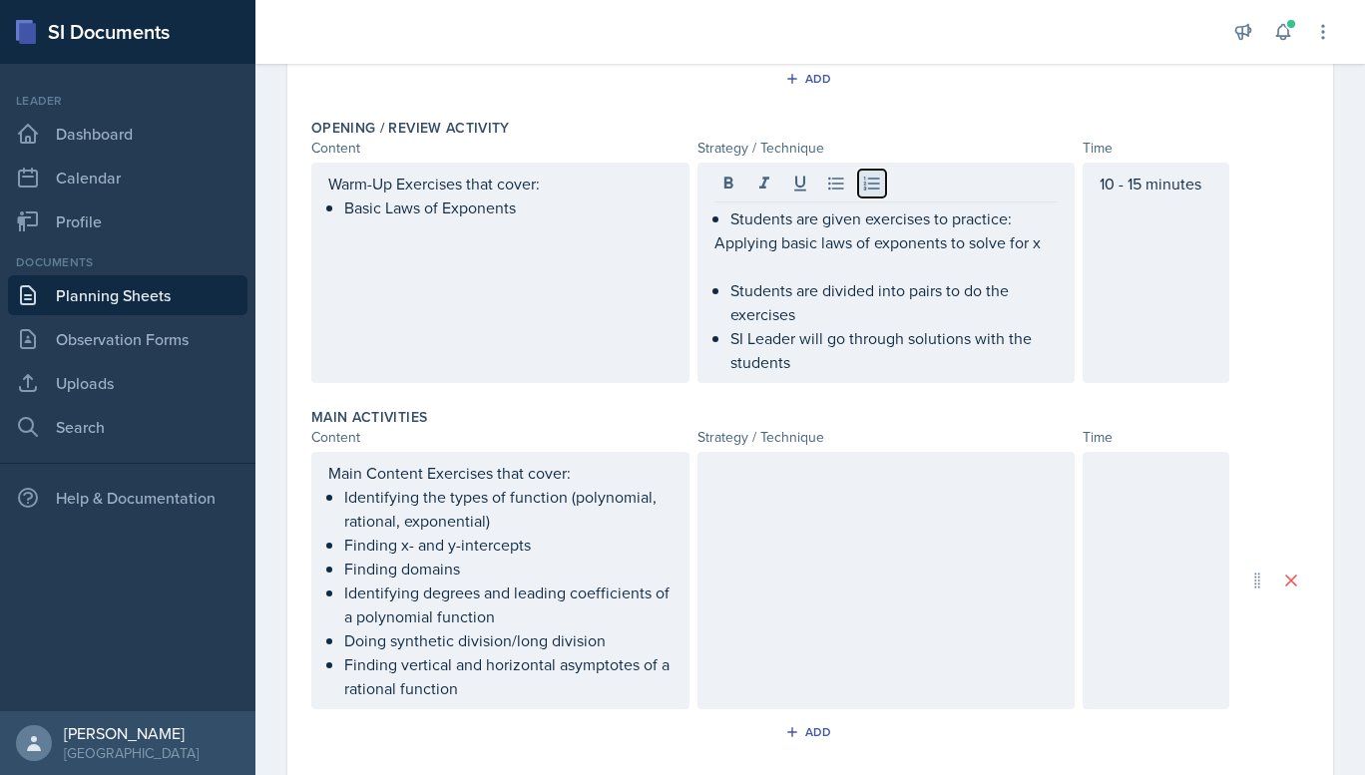
click at [862, 191] on icon at bounding box center [872, 184] width 20 height 20
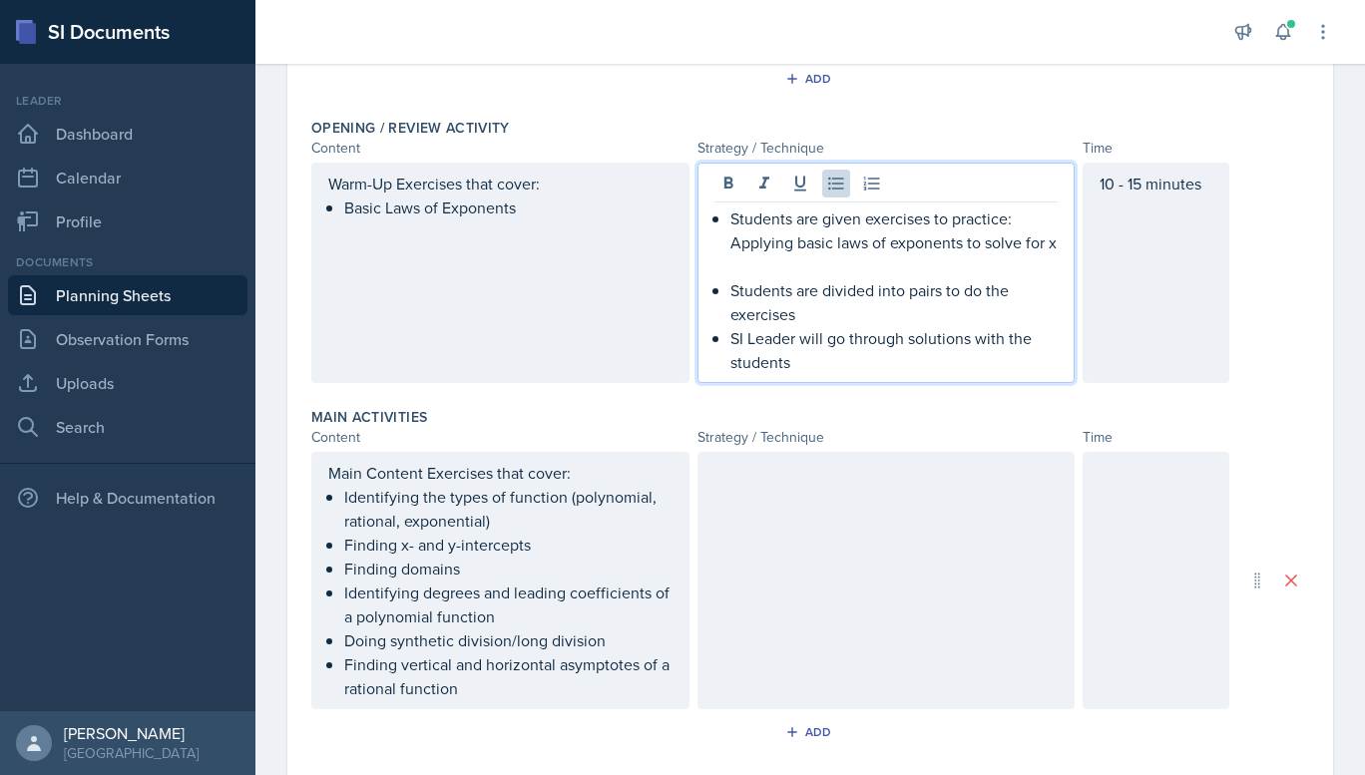
click at [1015, 219] on p "Students are given exercises to practice: Applying basic laws of exponents to s…" at bounding box center [894, 230] width 328 height 48
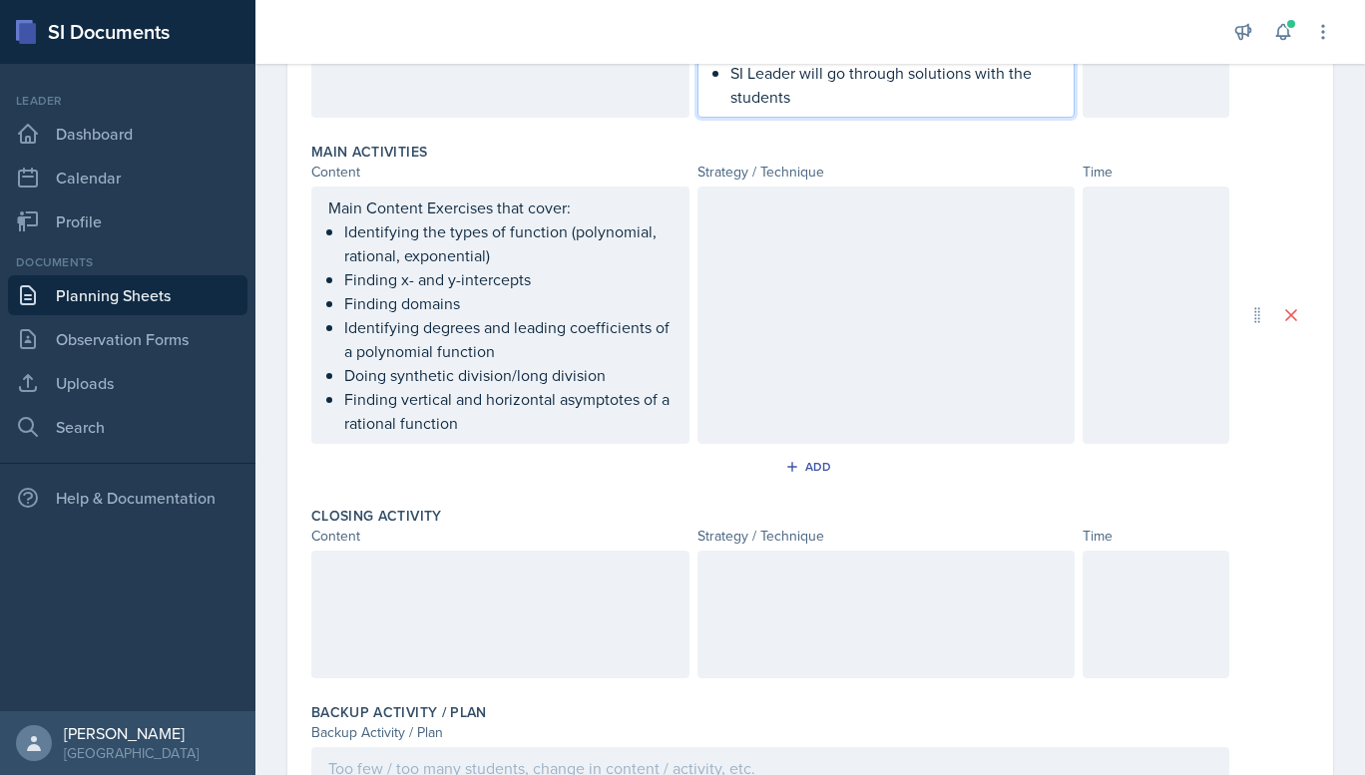
scroll to position [579, 0]
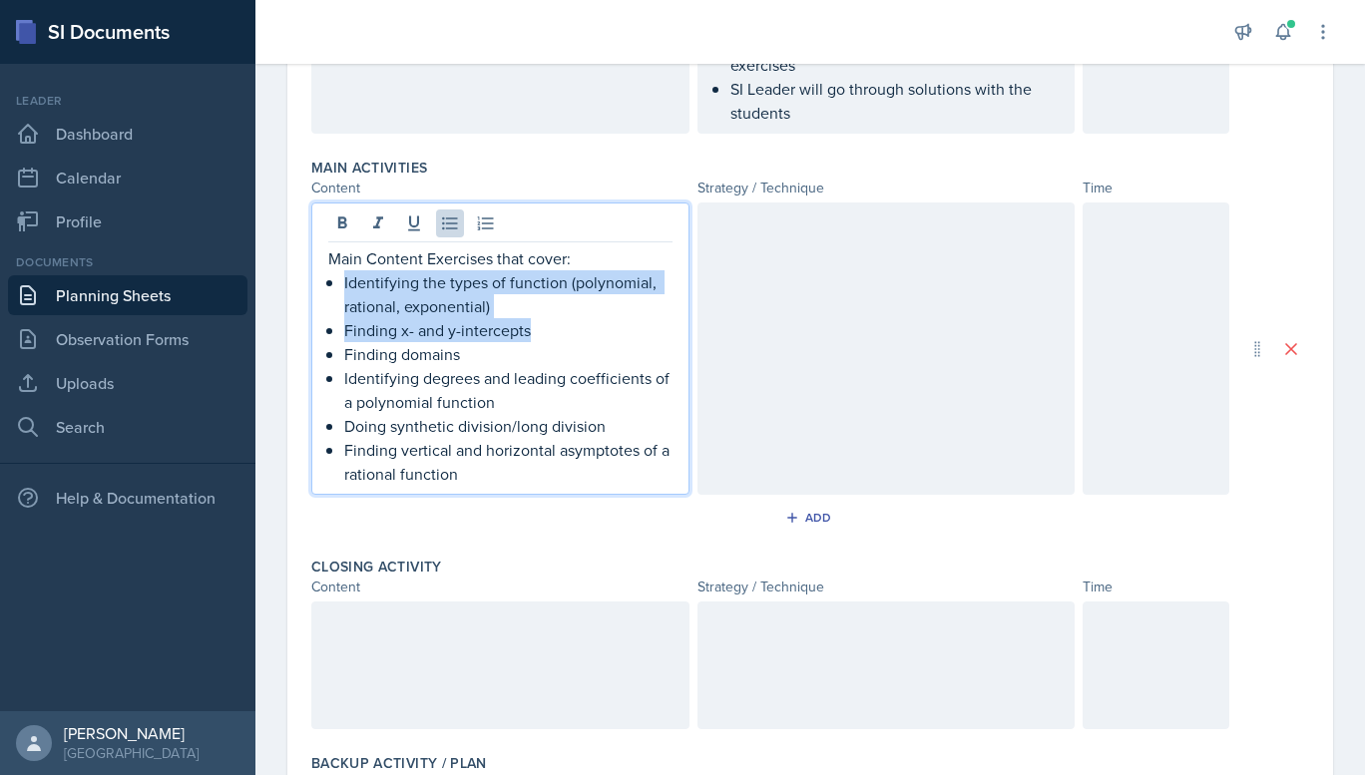
drag, startPoint x: 544, startPoint y: 363, endPoint x: 290, endPoint y: 301, distance: 260.8
click at [290, 301] on div "Date [DATE] [DATE] 31 1 2 3 4 5 6 7 8 9 10 11 12 13 14 15 16 17 18 19 20 21 22 …" at bounding box center [809, 250] width 1045 height 1415
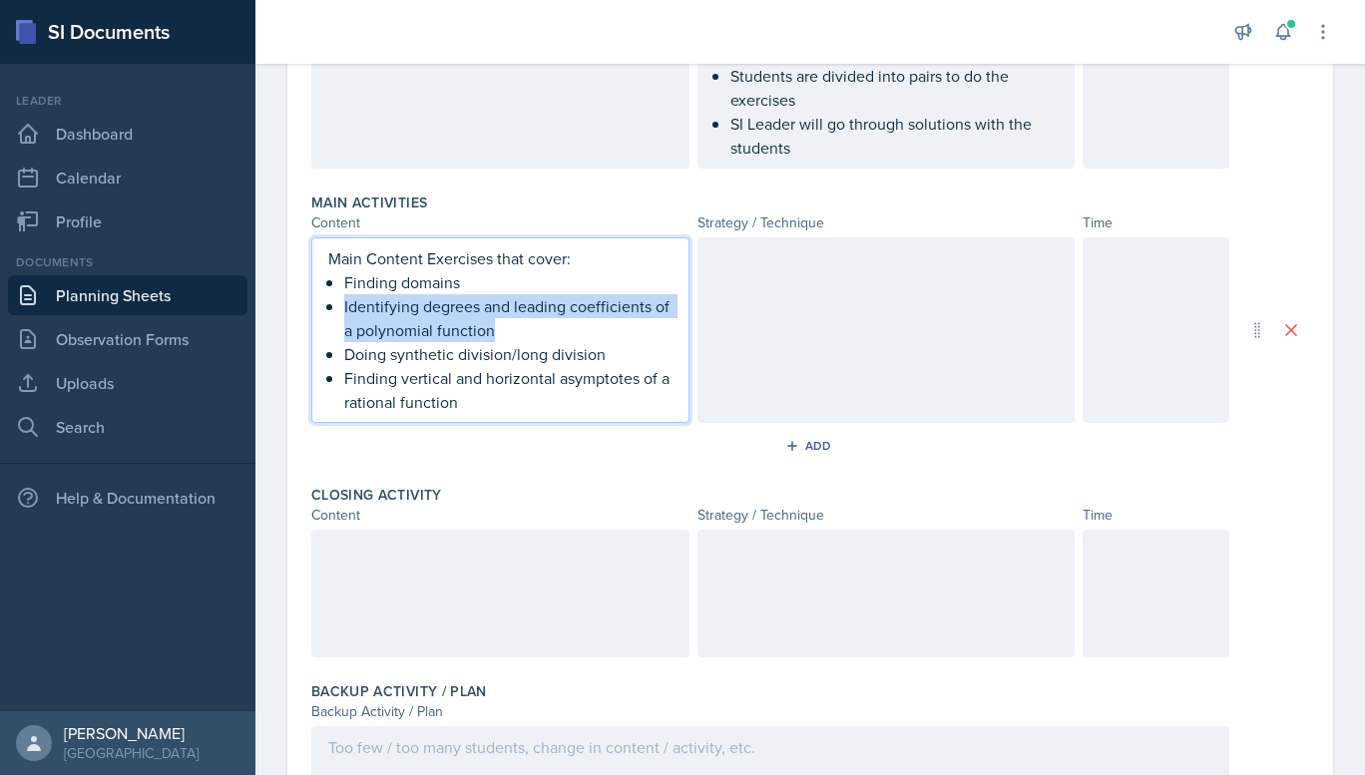
drag, startPoint x: 531, startPoint y: 355, endPoint x: 297, endPoint y: 340, distance: 233.9
click at [297, 340] on div "Date [DATE] [DATE] 31 1 2 3 4 5 6 7 8 9 10 11 12 13 14 15 16 17 18 19 20 21 22 …" at bounding box center [809, 249] width 1045 height 1273
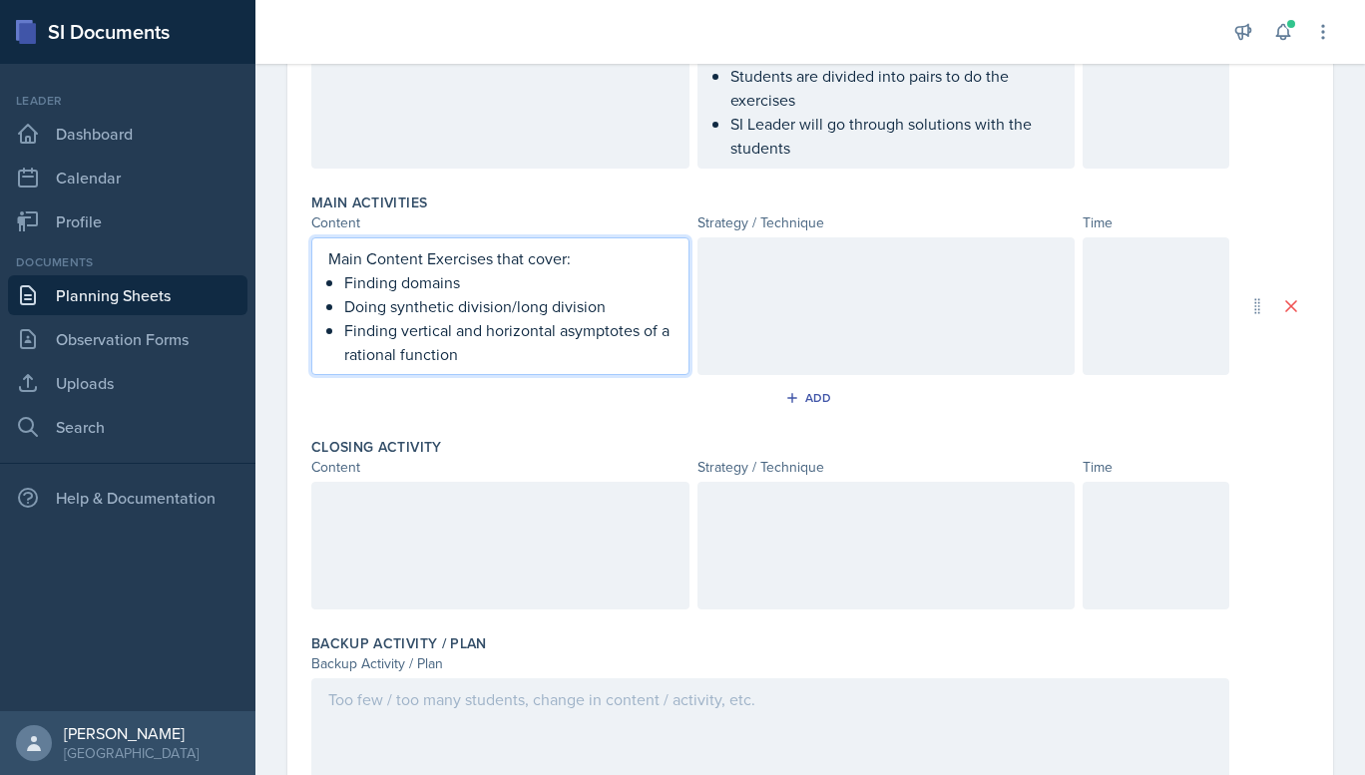
click at [504, 366] on p "Finding vertical and horizontal asymptotes of a rational function" at bounding box center [508, 342] width 328 height 48
drag, startPoint x: 472, startPoint y: 303, endPoint x: 342, endPoint y: 313, distance: 130.1
click at [342, 313] on div "Main Content Exercises that cover: Finding domains Doing synthetic division/lon…" at bounding box center [500, 306] width 344 height 120
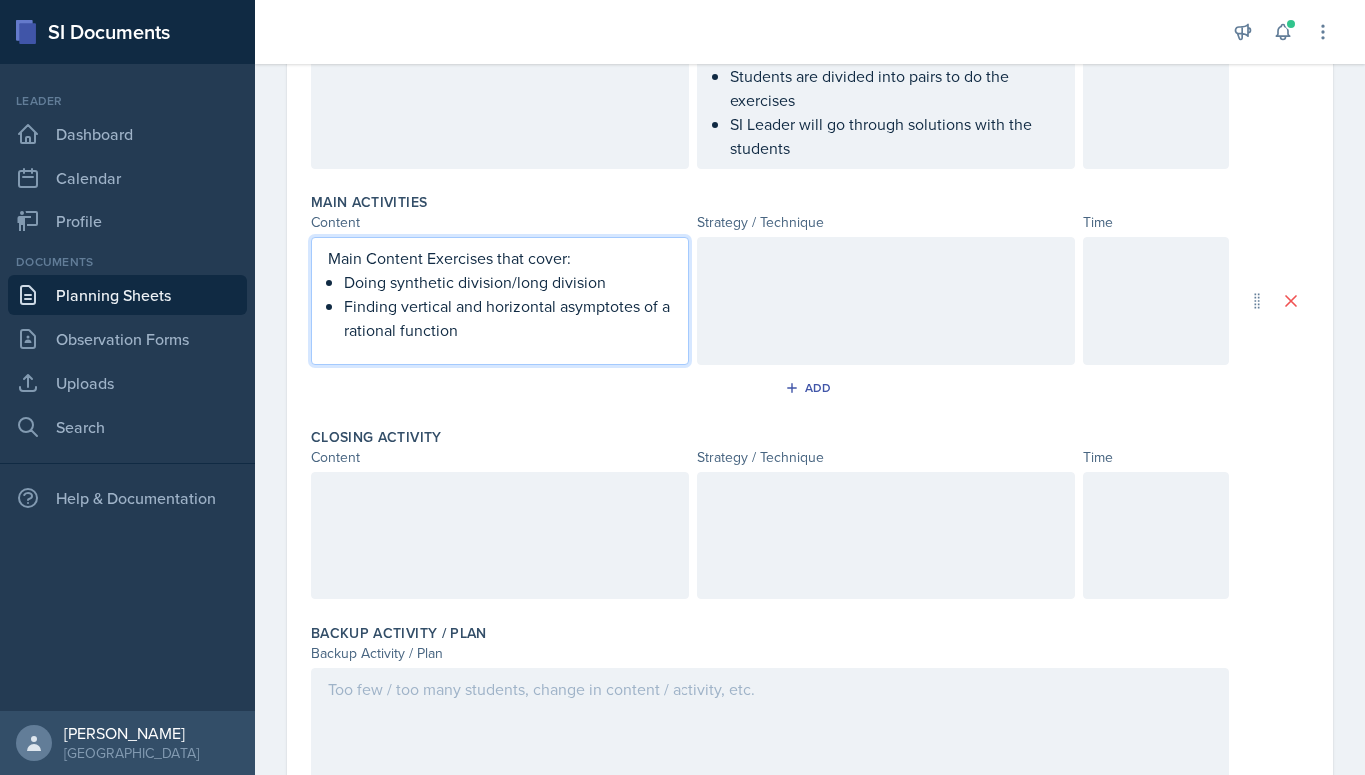
click at [394, 333] on p "Finding vertical and horizontal asymptotes of a rational function" at bounding box center [508, 318] width 328 height 48
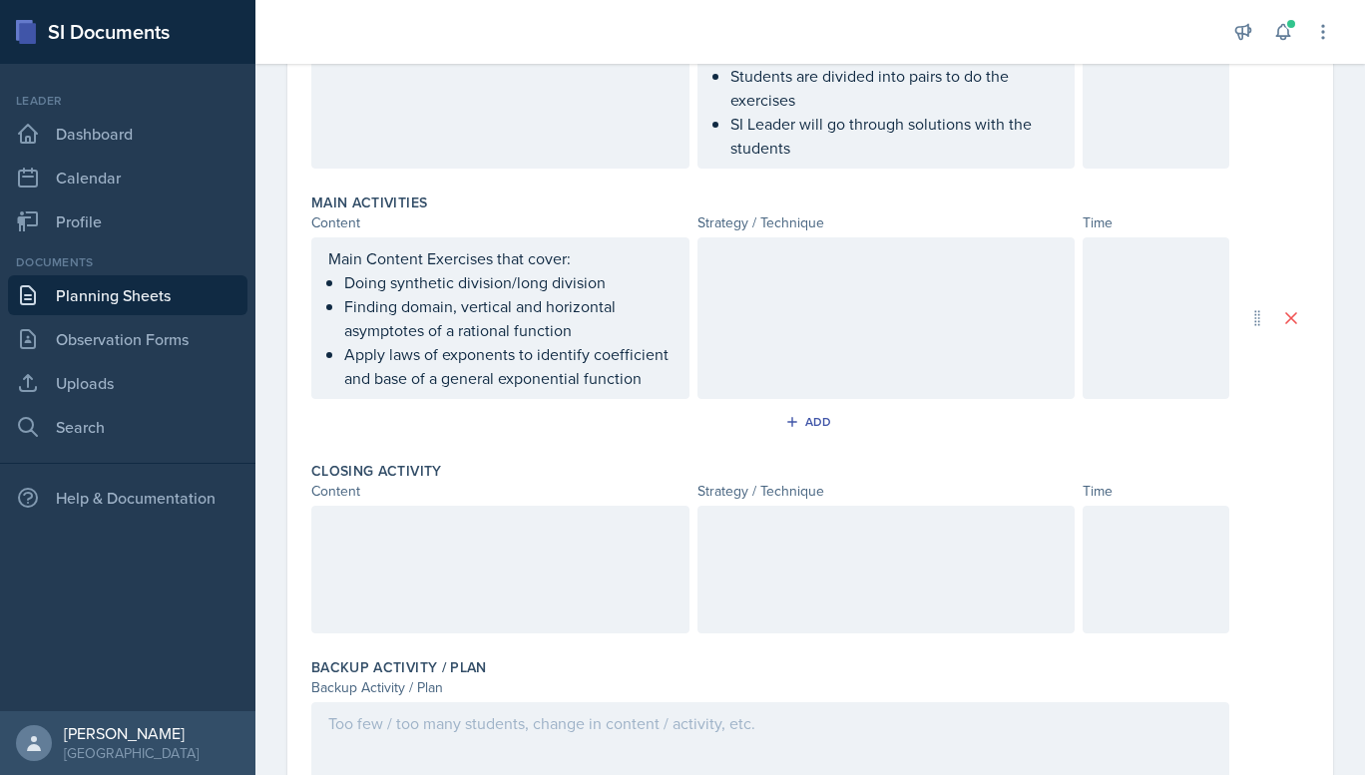
click at [336, 620] on div at bounding box center [500, 570] width 378 height 128
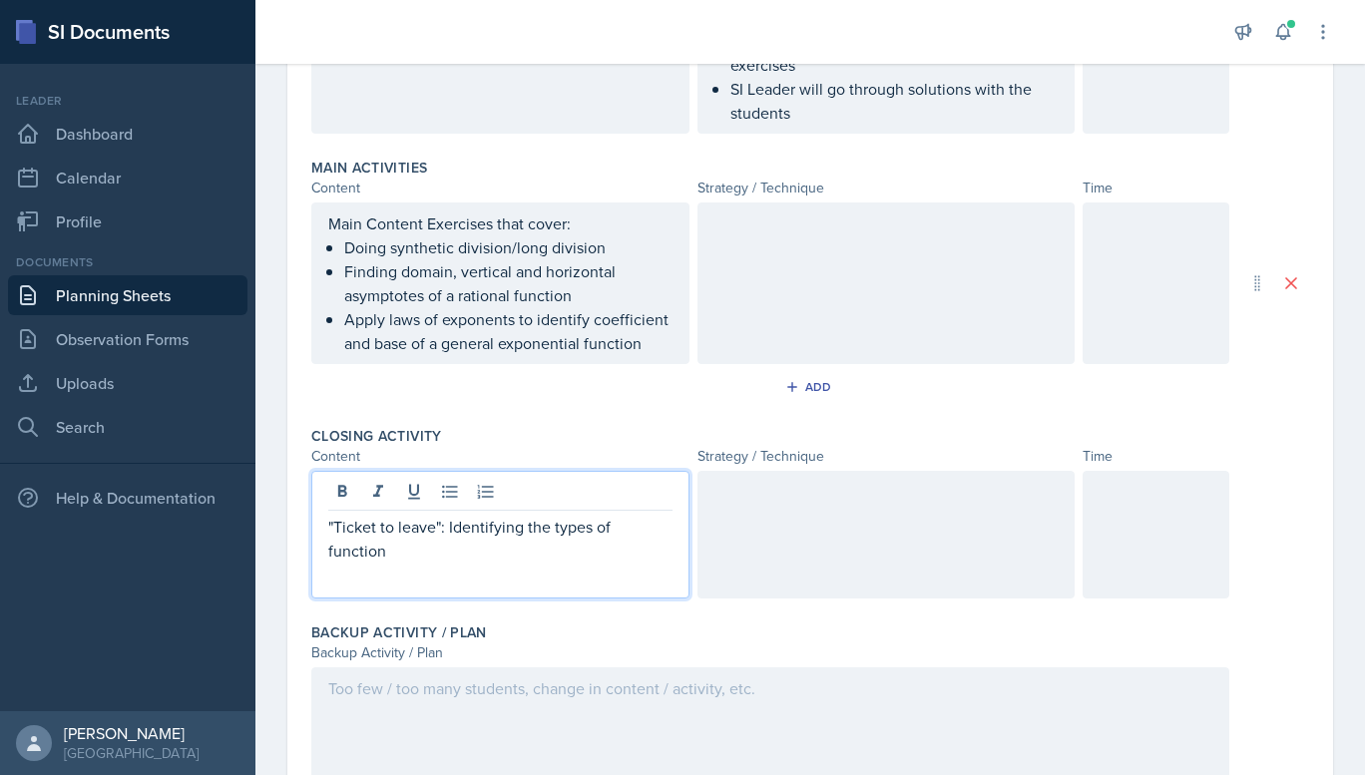
click at [592, 548] on p ""Ticket to leave": Identifying the types of function" at bounding box center [500, 539] width 344 height 48
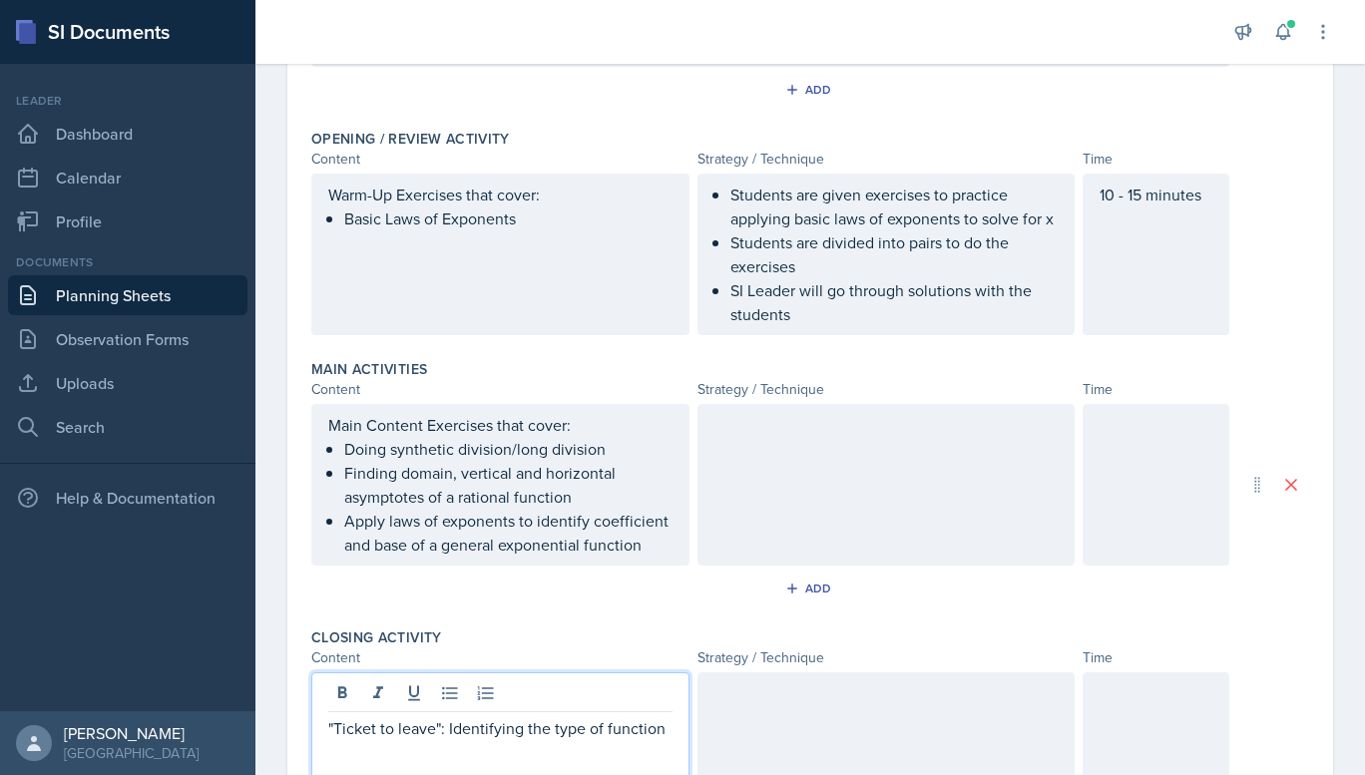
scroll to position [361, 0]
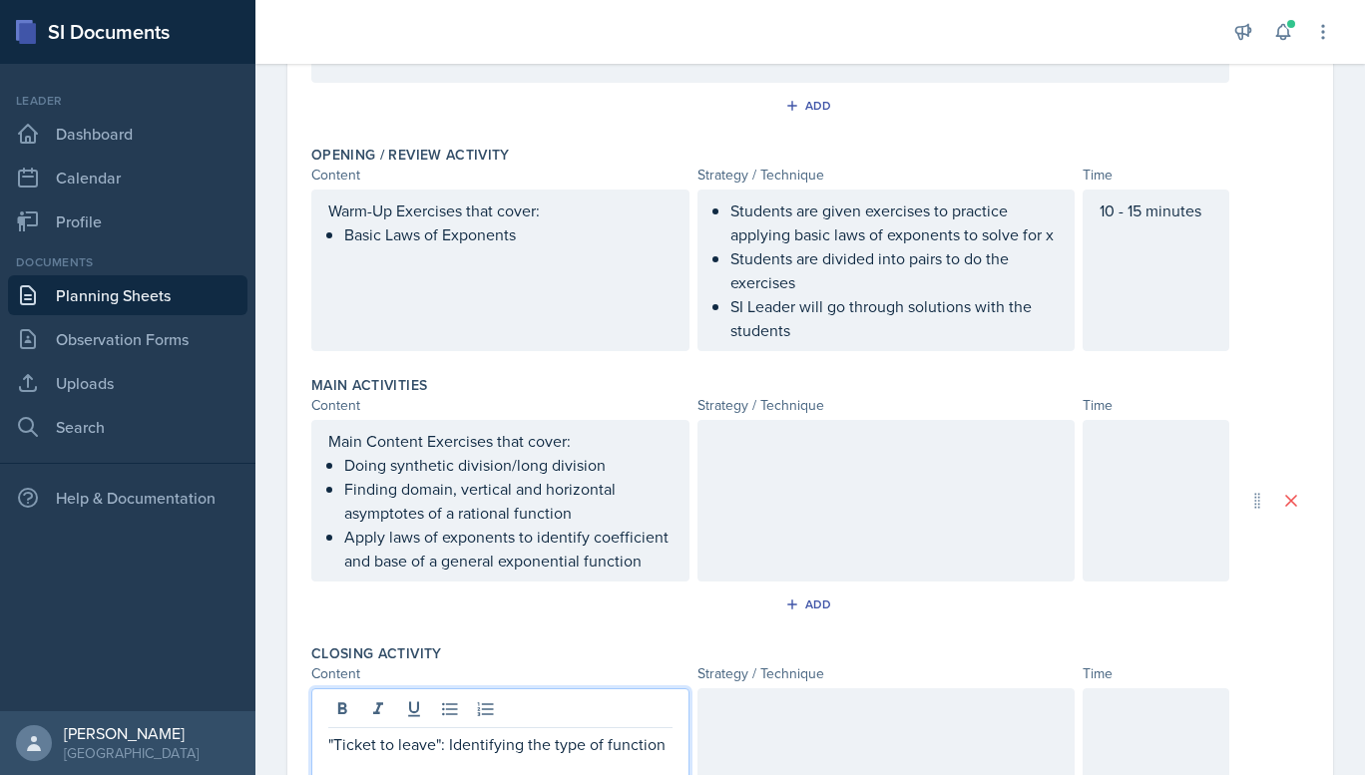
click at [793, 491] on div at bounding box center [886, 501] width 378 height 162
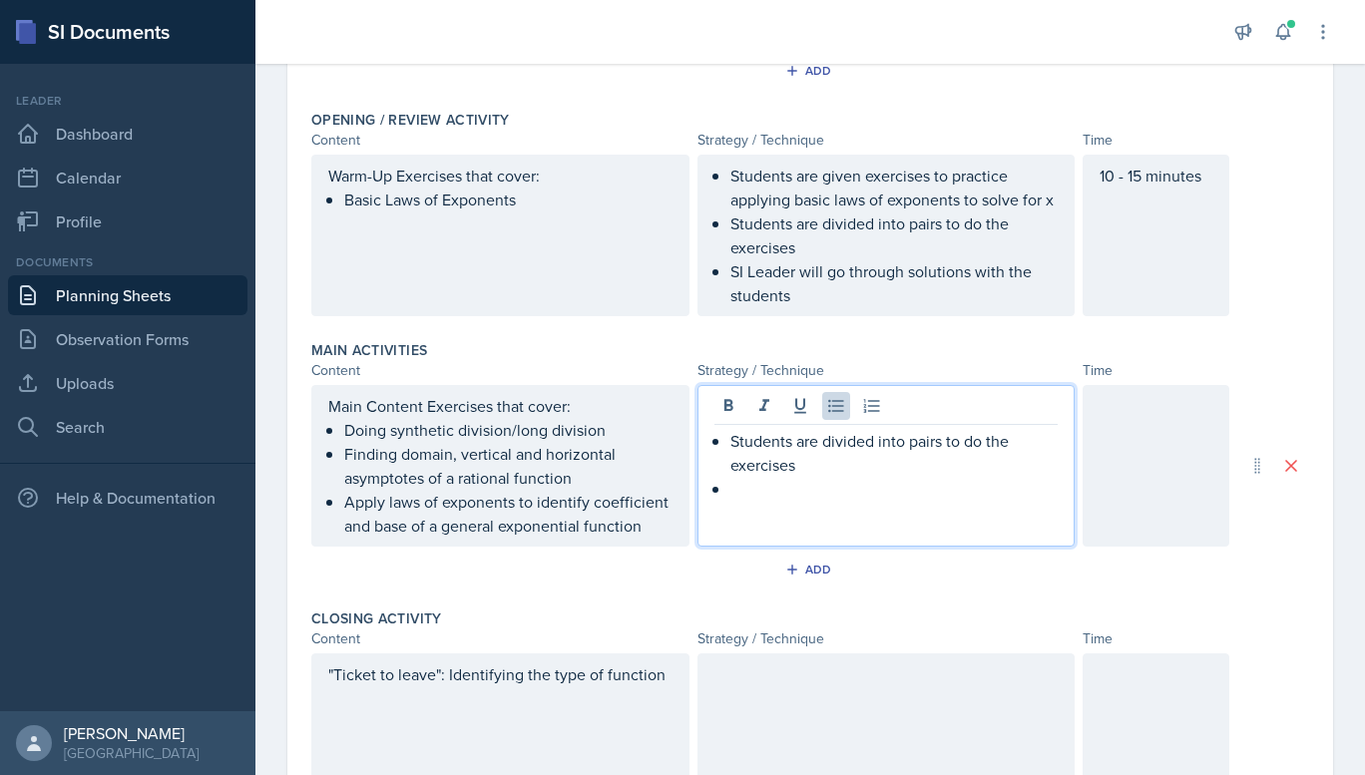
scroll to position [431, 0]
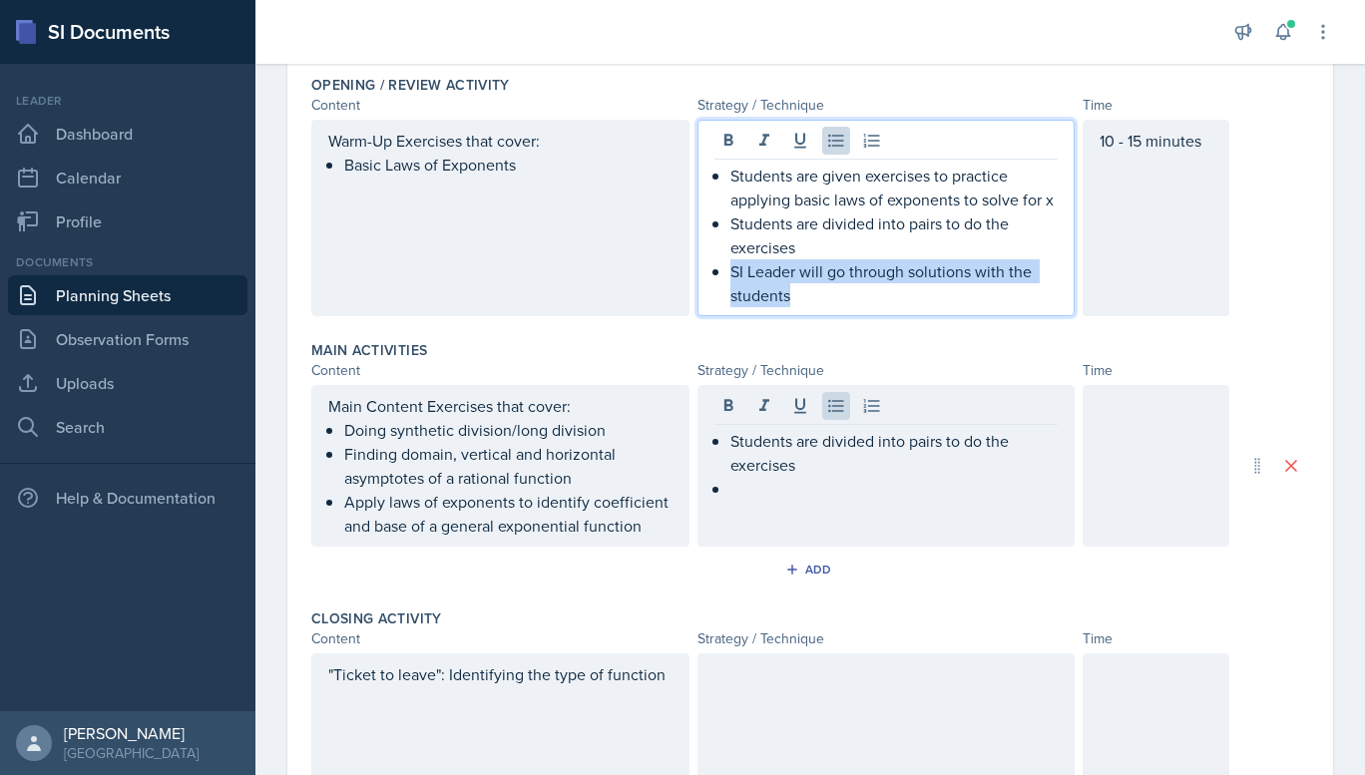
drag, startPoint x: 801, startPoint y: 317, endPoint x: 724, endPoint y: 301, distance: 78.5
click at [730, 301] on p "SI Leader will go through solutions with the students" at bounding box center [894, 283] width 328 height 48
copy p "SI Leader will go through solutions with the students"
click at [730, 301] on p "SI Leader will go through solutions with the students" at bounding box center [894, 283] width 328 height 48
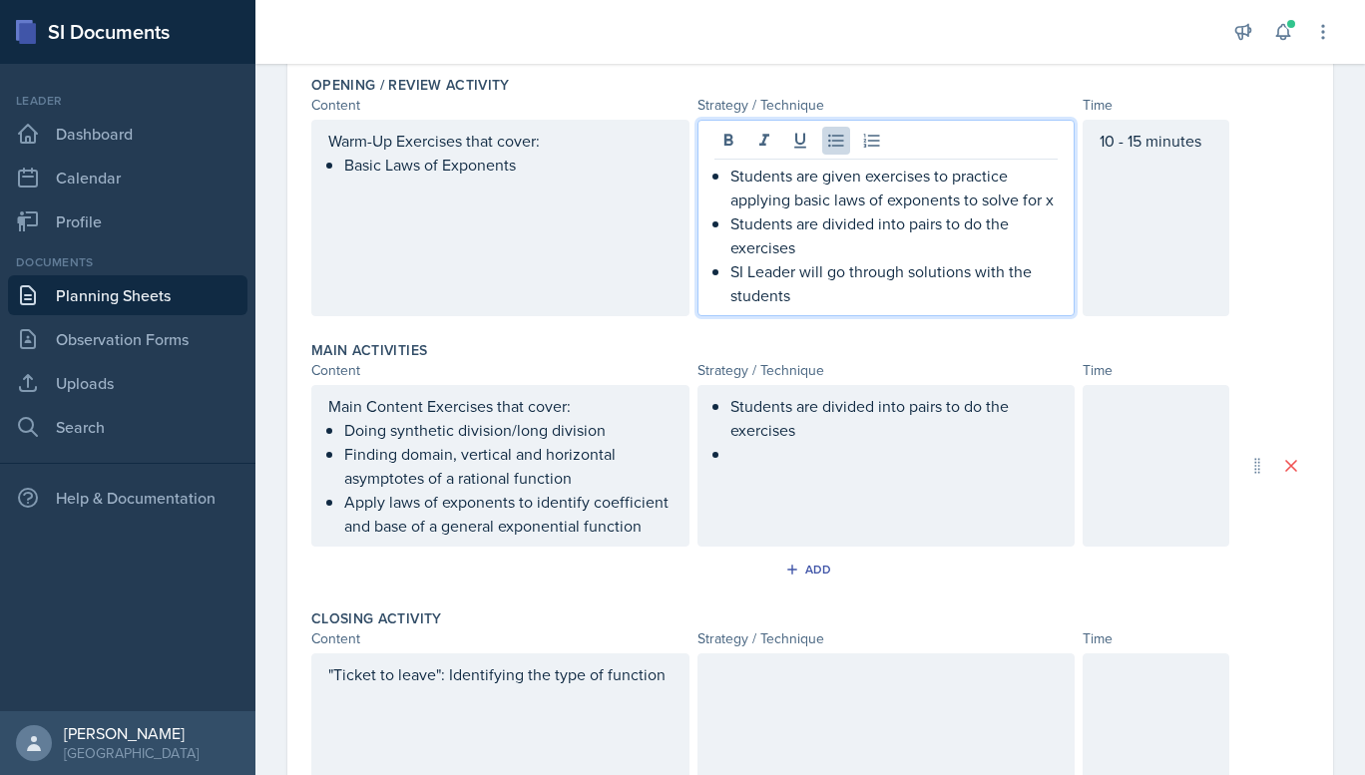
click at [732, 466] on ul "Students are divided into pairs to do the exercises" at bounding box center [894, 430] width 328 height 72
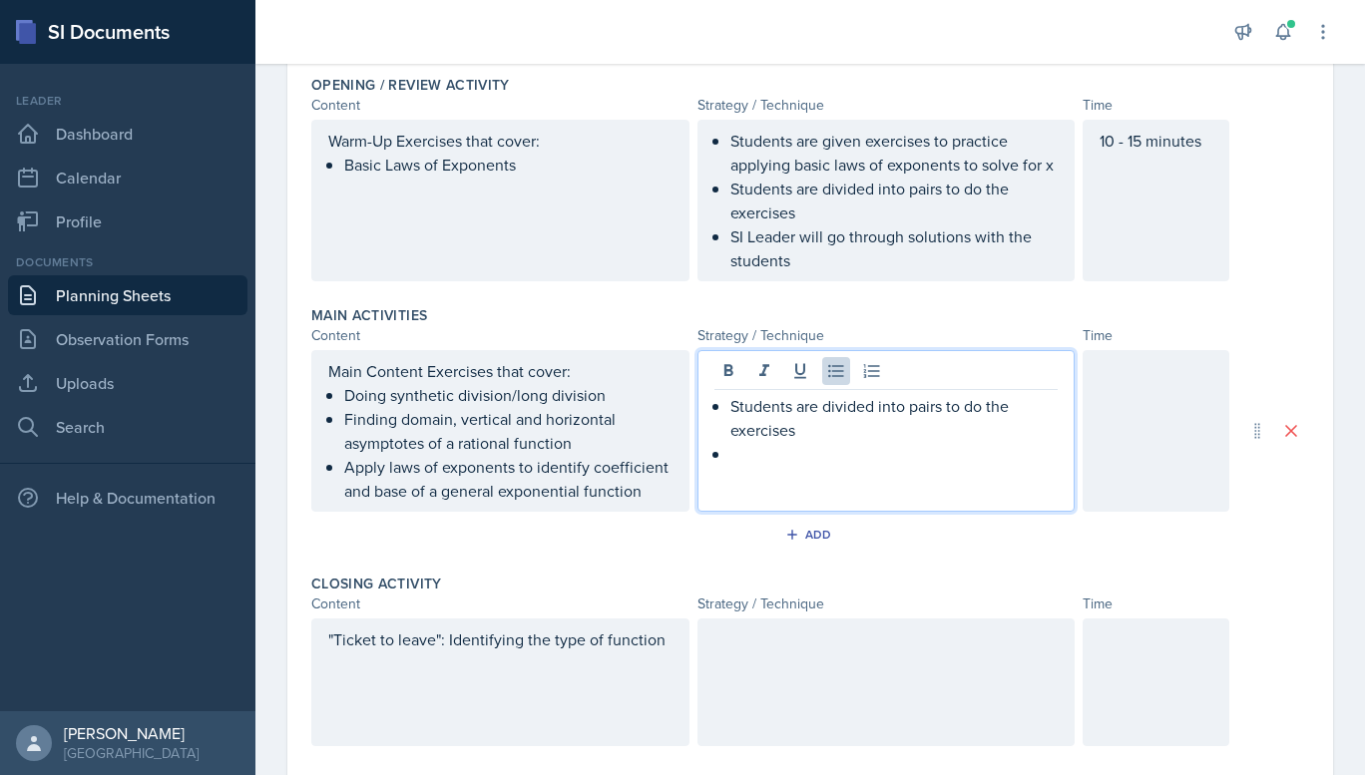
scroll to position [396, 0]
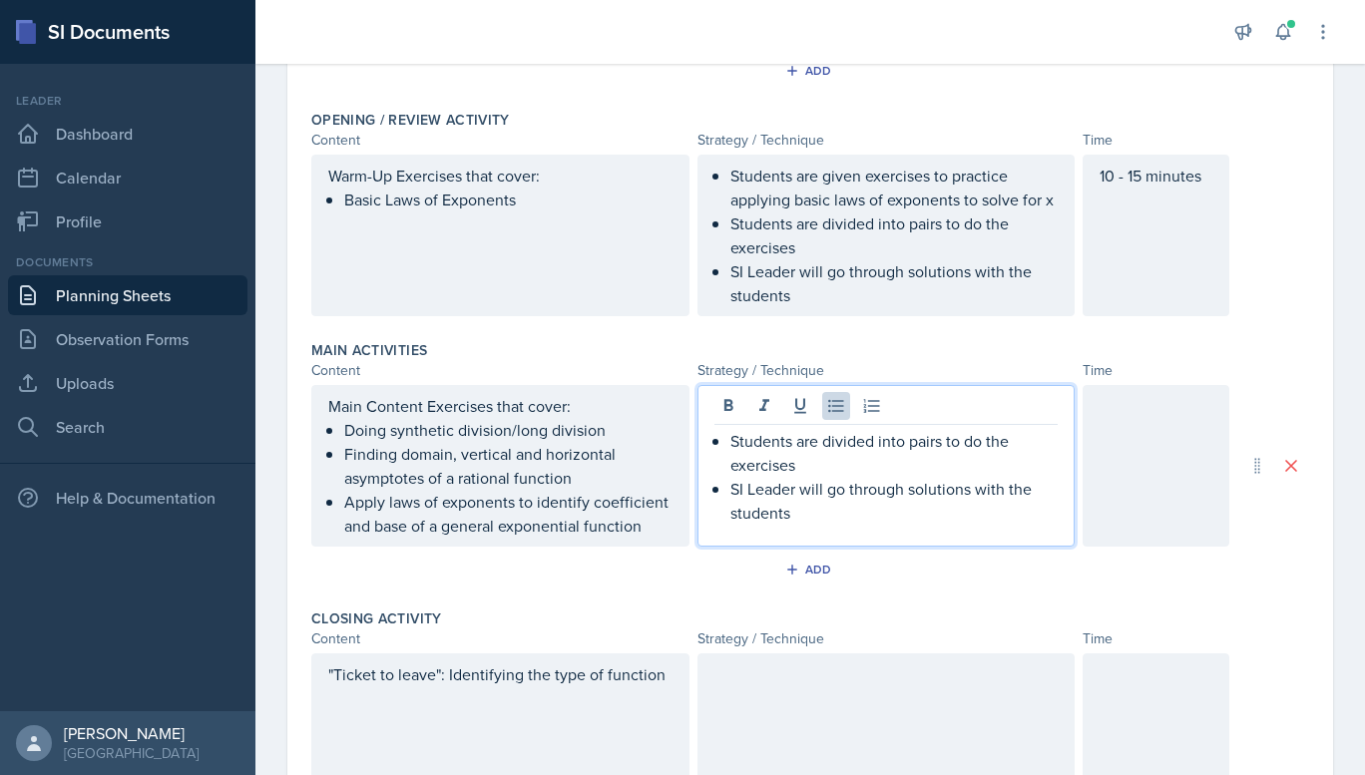
click at [1130, 463] on div at bounding box center [1155, 466] width 147 height 162
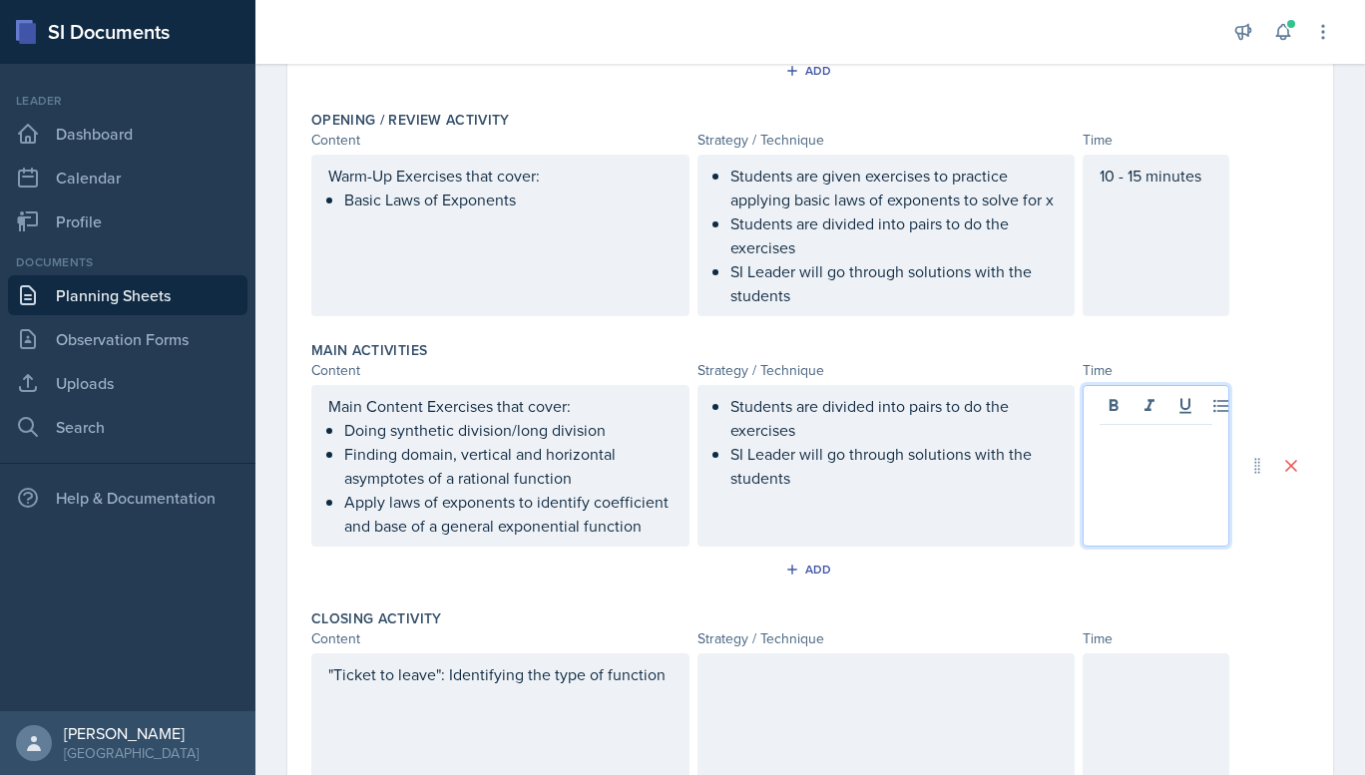
scroll to position [431, 0]
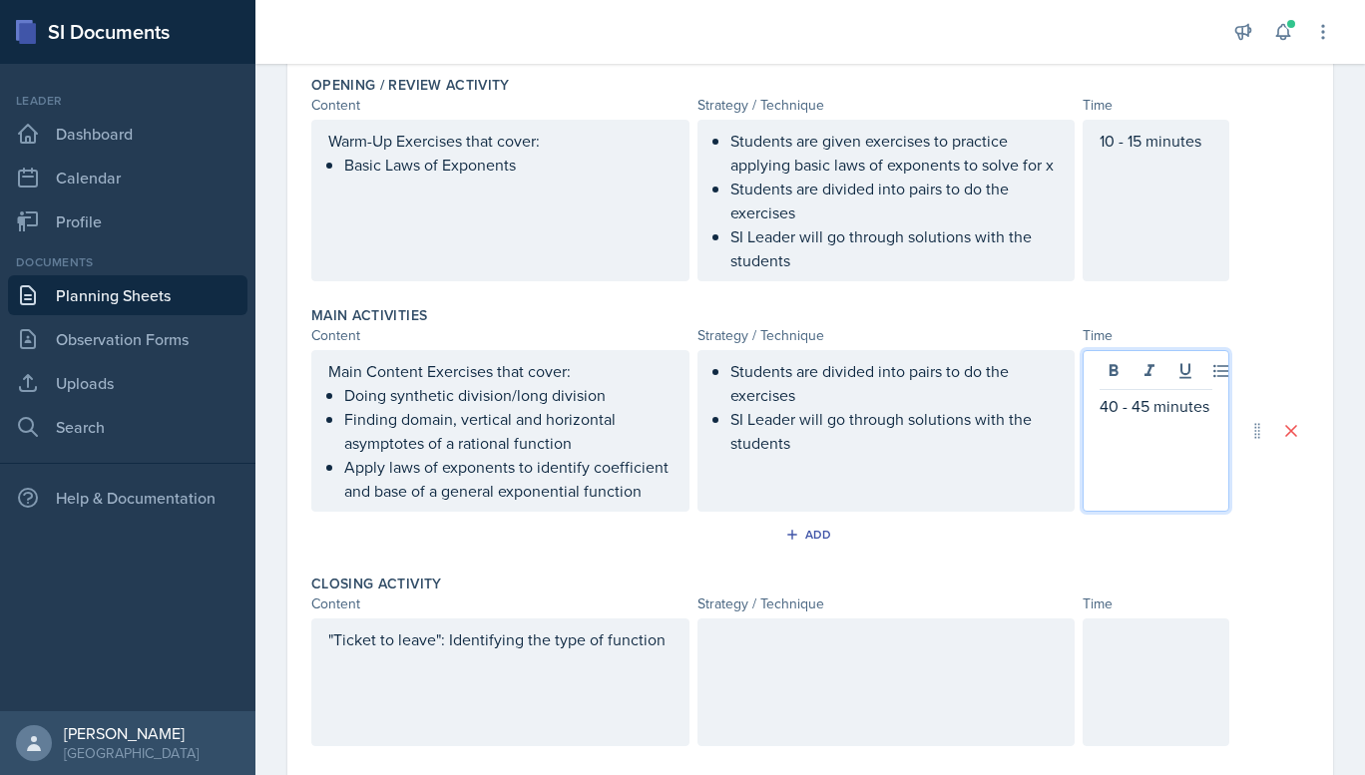
click at [890, 716] on div at bounding box center [886, 682] width 378 height 128
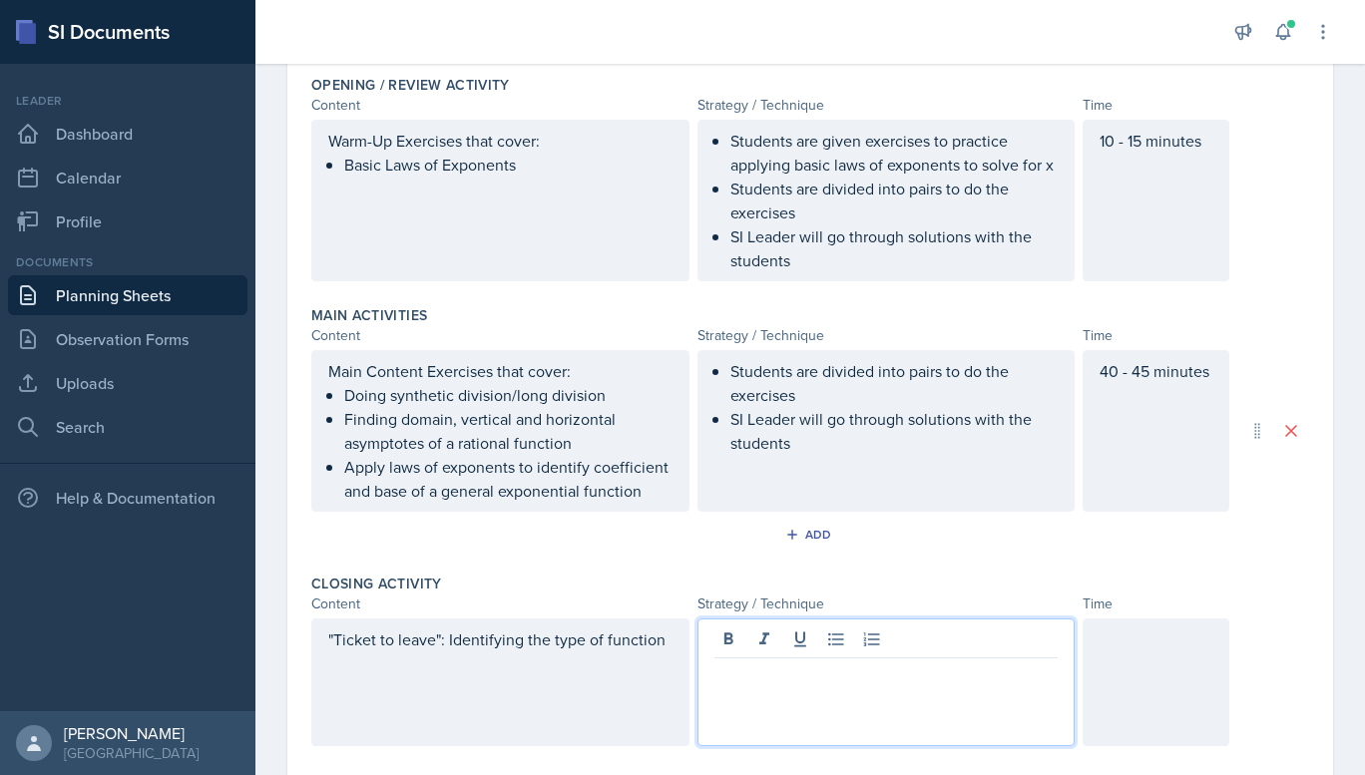
scroll to position [466, 0]
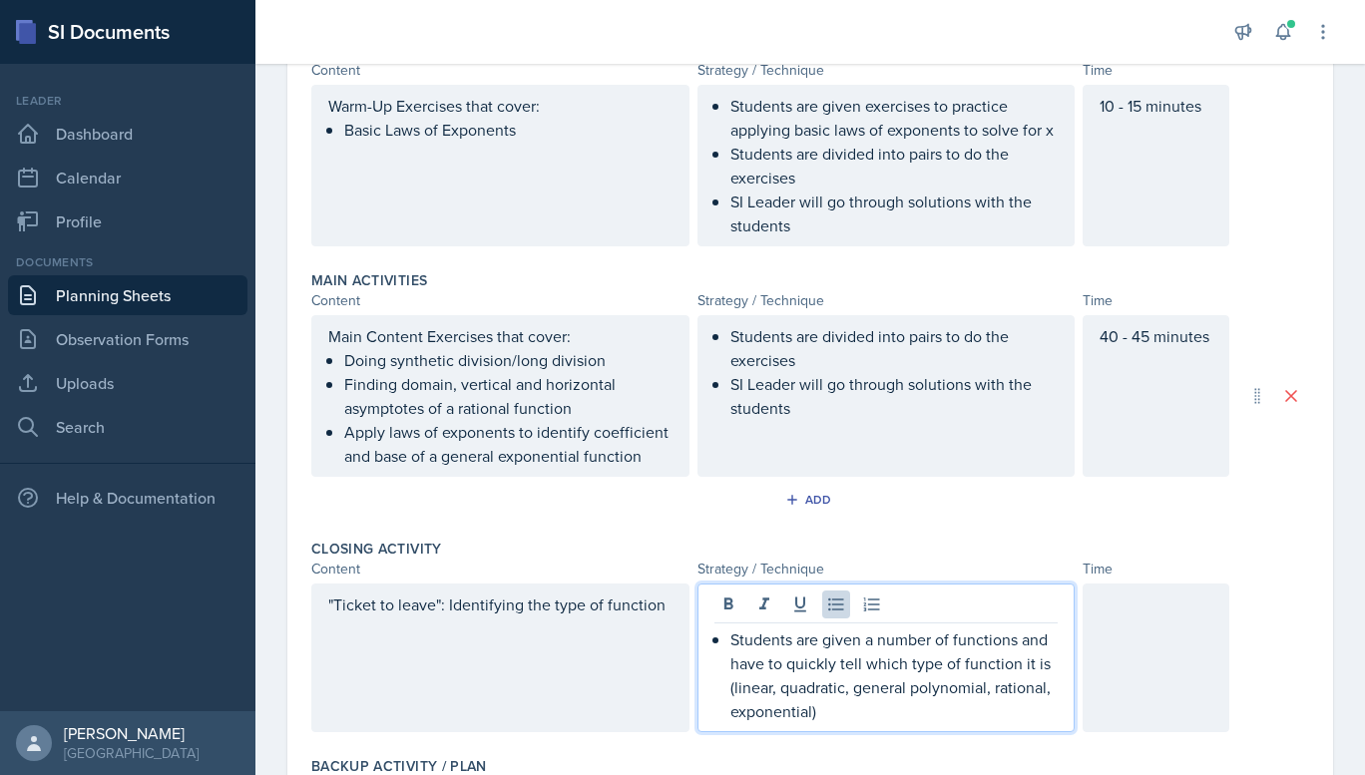
click at [1143, 676] on div at bounding box center [1155, 658] width 147 height 149
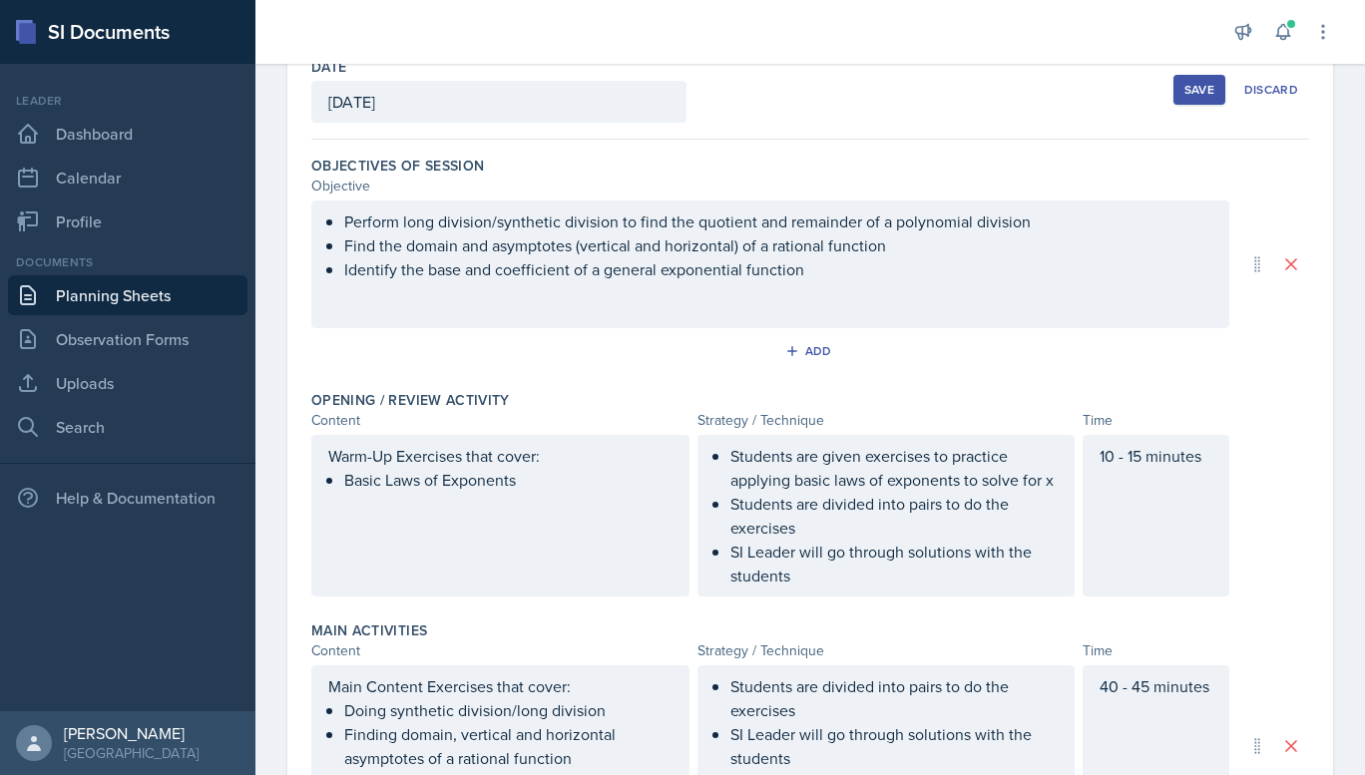
scroll to position [0, 0]
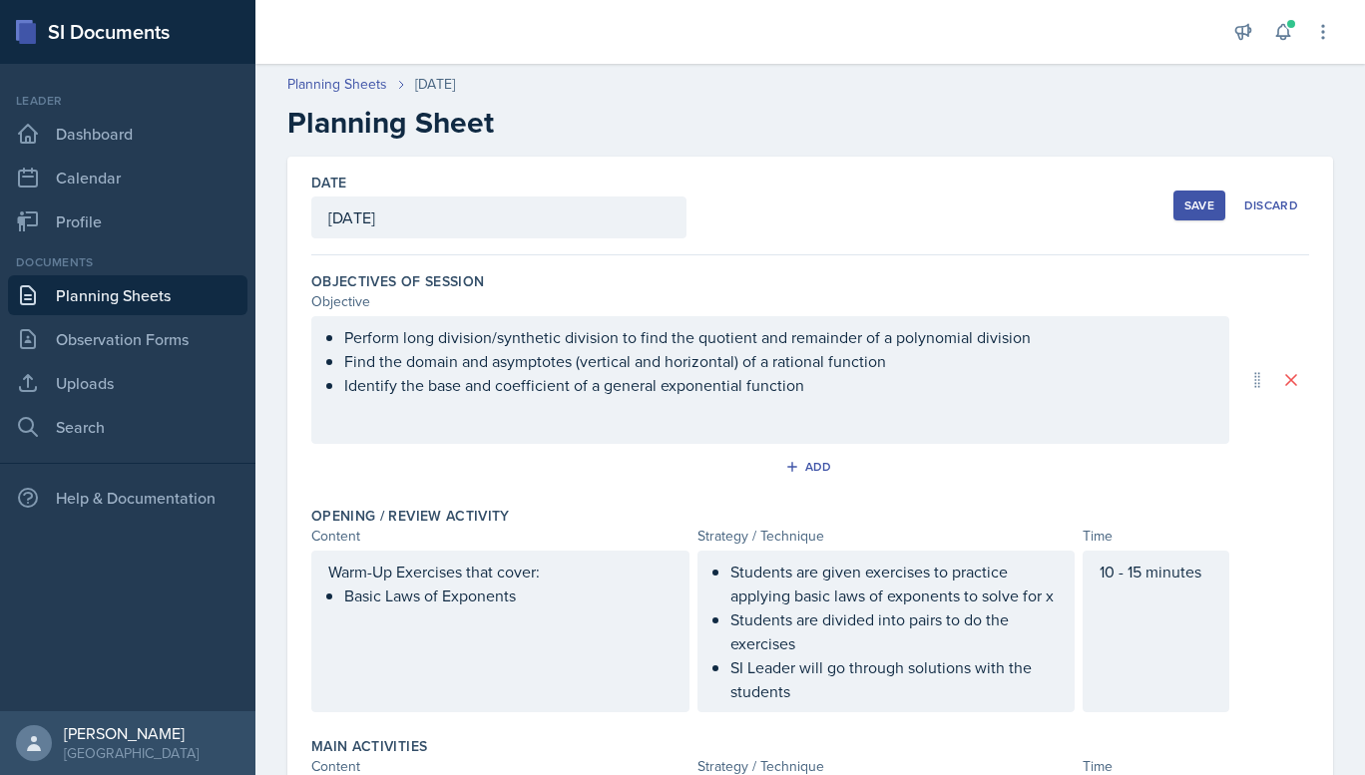
click at [1184, 206] on div "Save" at bounding box center [1199, 206] width 30 height 16
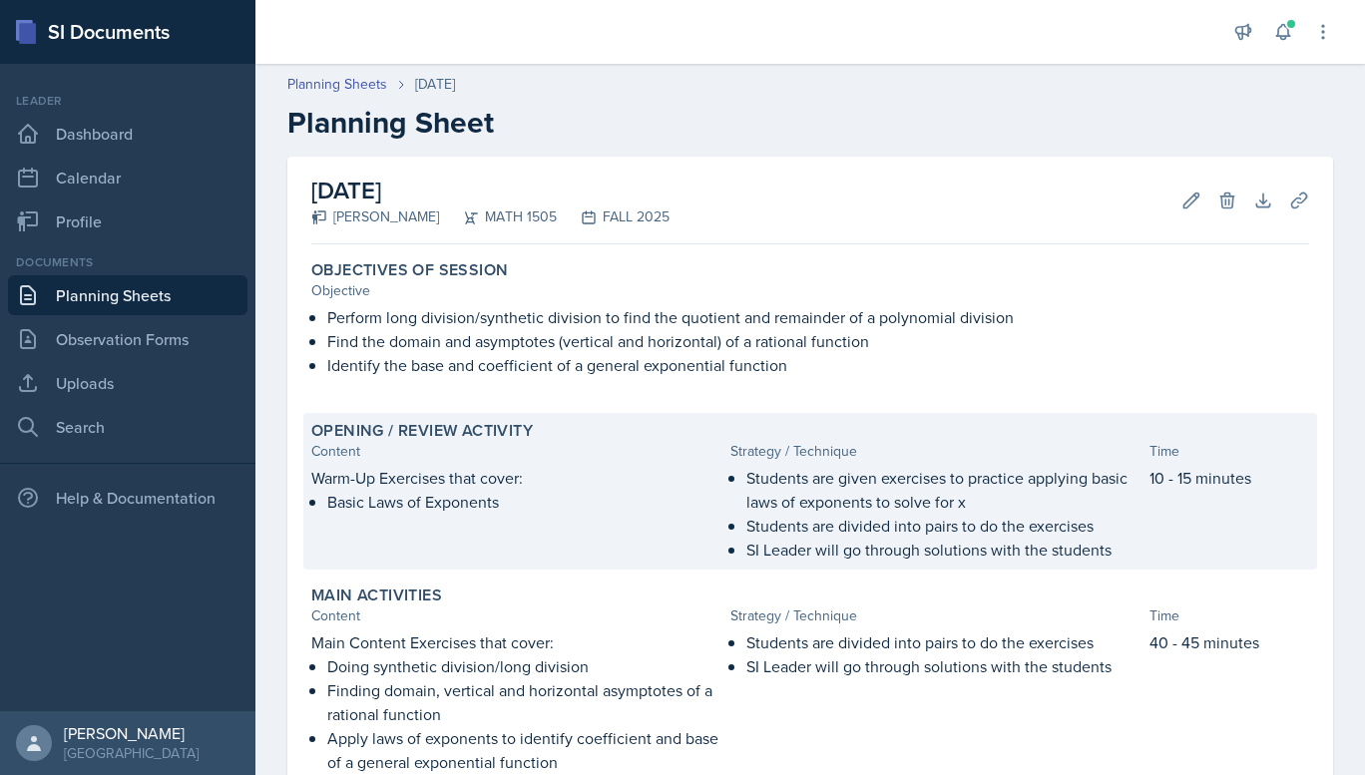
scroll to position [374, 0]
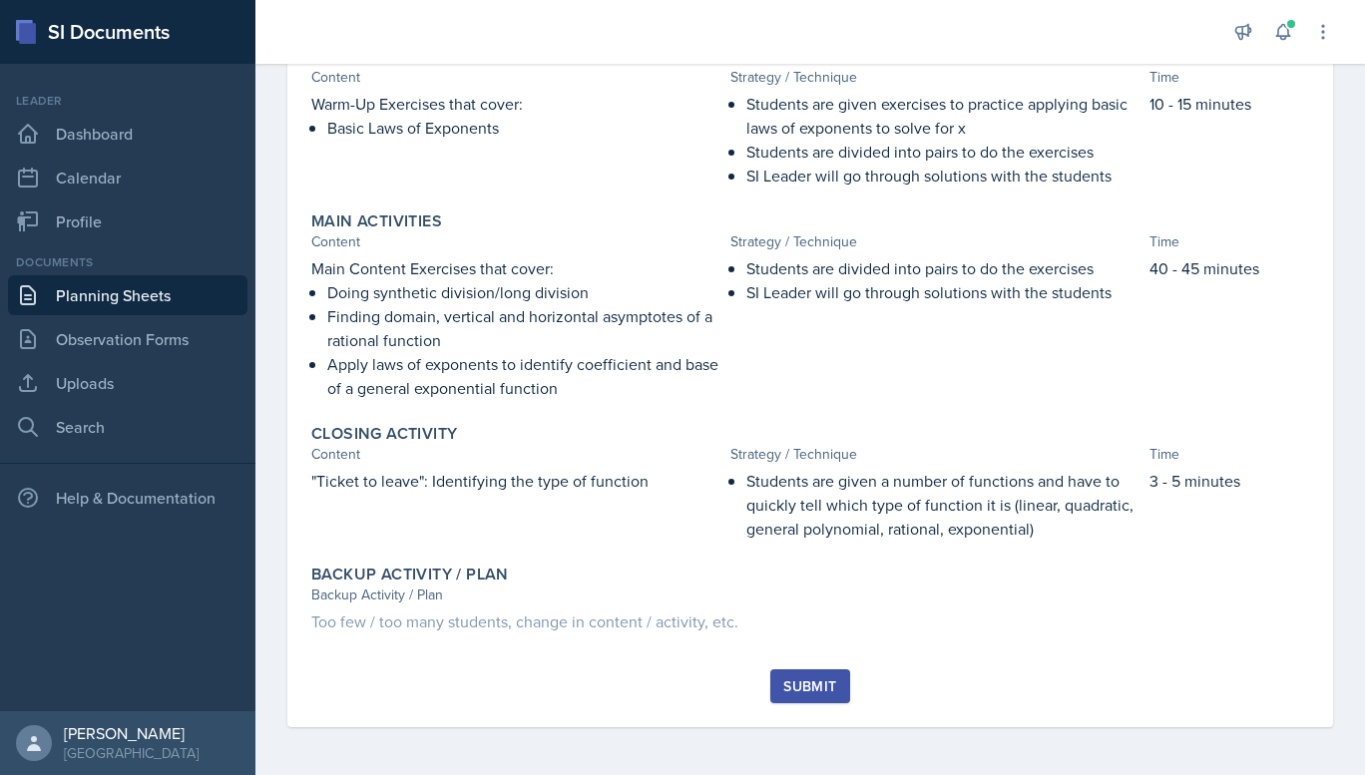
click at [814, 688] on div "Submit" at bounding box center [809, 686] width 53 height 16
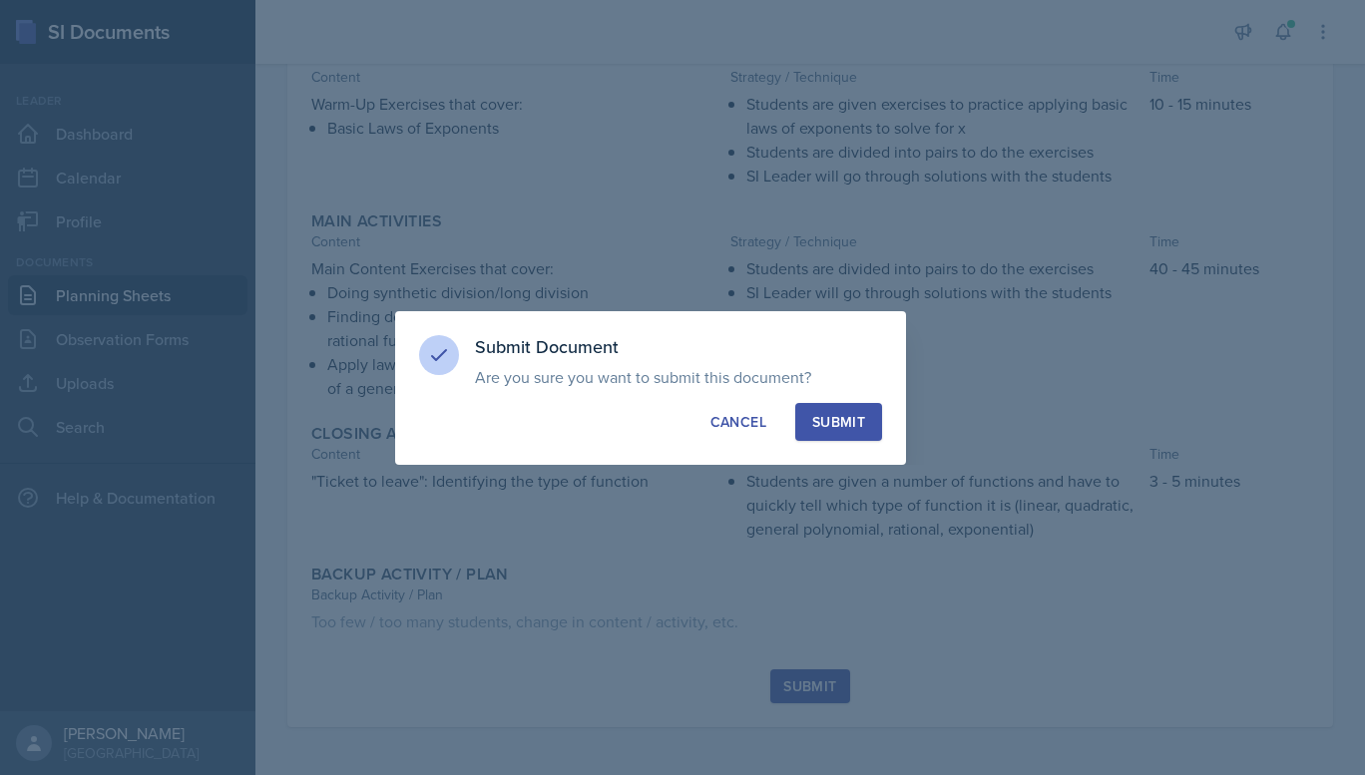
click at [825, 426] on div "Submit" at bounding box center [838, 422] width 53 height 20
